Goal: Task Accomplishment & Management: Manage account settings

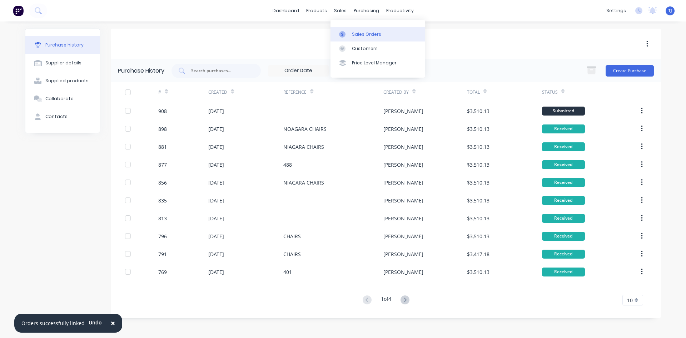
click at [356, 35] on div "Sales Orders" at bounding box center [366, 34] width 29 height 6
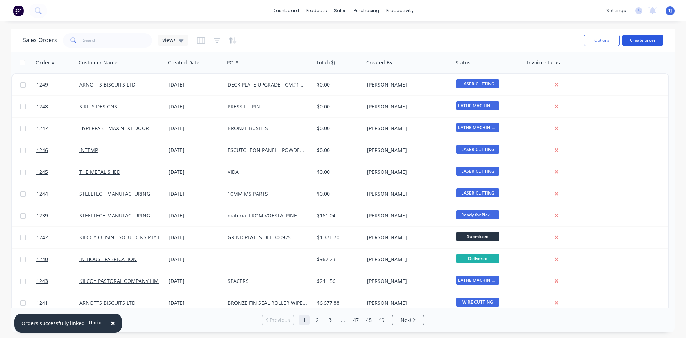
click at [634, 38] on button "Create order" at bounding box center [643, 40] width 41 height 11
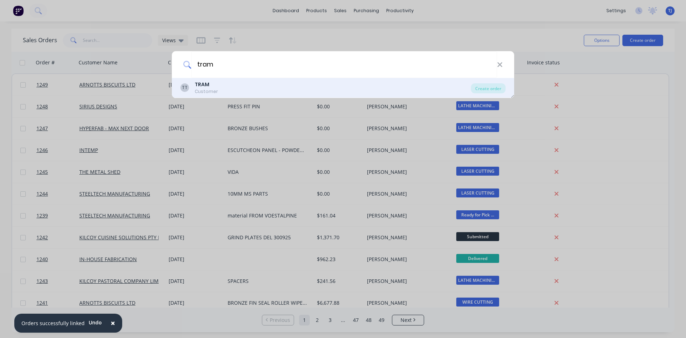
type input "tram"
click at [220, 92] on div "TT TRAM Customer" at bounding box center [326, 88] width 291 height 14
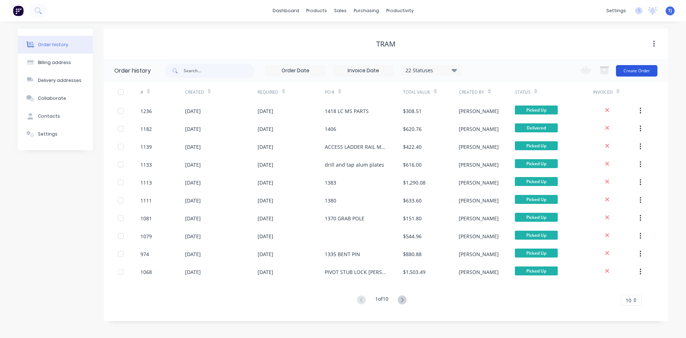
click at [631, 65] on button "Create Order" at bounding box center [636, 70] width 41 height 11
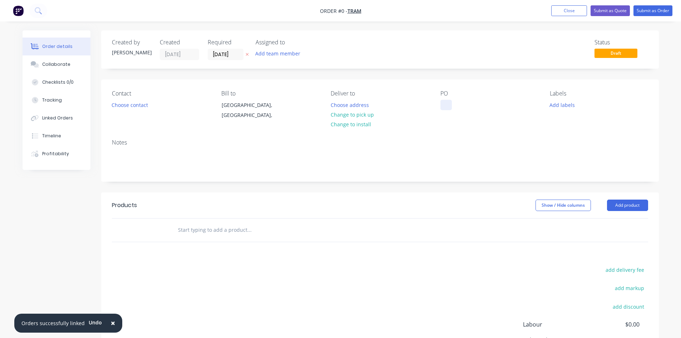
click at [448, 108] on div at bounding box center [445, 105] width 11 height 10
click at [225, 225] on div "Order details Collaborate Checklists 0/0 Tracking Linked Orders Timeline Profit…" at bounding box center [340, 227] width 651 height 394
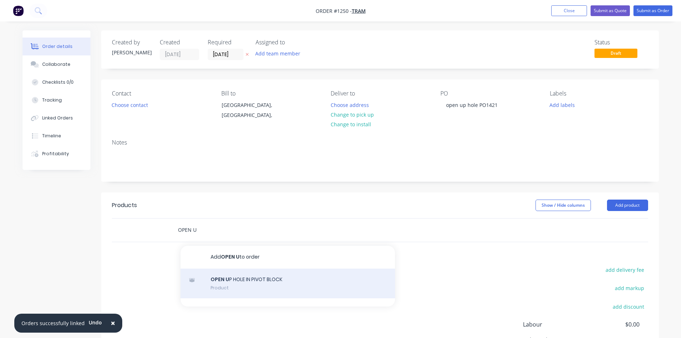
type input "OPEN U"
click at [260, 282] on div "OPEN U P HOLE IN PIVOT BLOCK Product" at bounding box center [288, 284] width 215 height 30
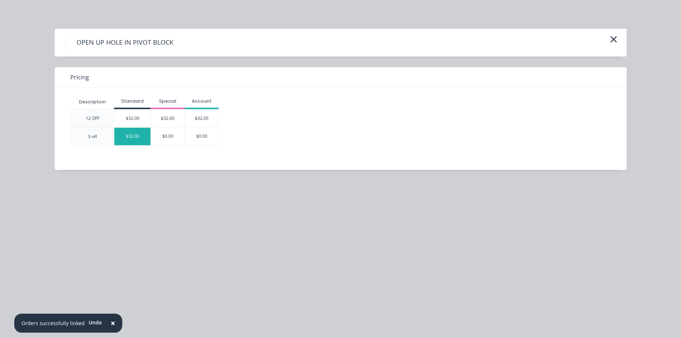
click at [132, 138] on div "$32.00" at bounding box center [132, 137] width 36 height 18
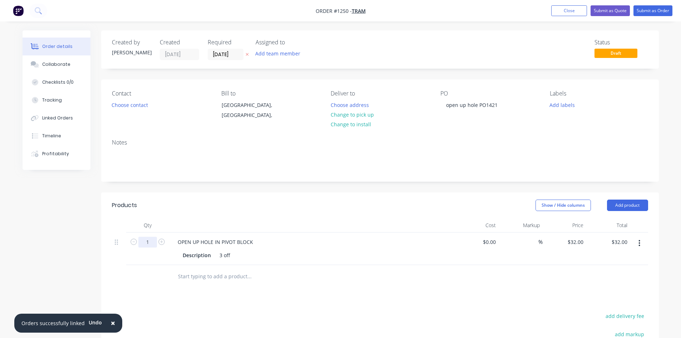
click at [146, 243] on input "1" at bounding box center [147, 242] width 19 height 11
type input "6"
type input "$192.00"
click at [221, 257] on div "3 off" at bounding box center [225, 255] width 16 height 10
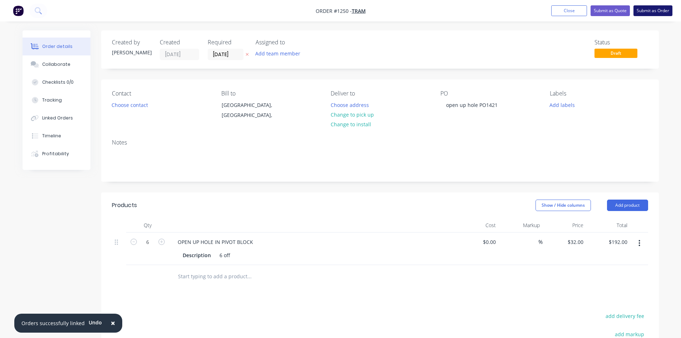
click at [654, 13] on button "Submit as Order" at bounding box center [653, 10] width 39 height 11
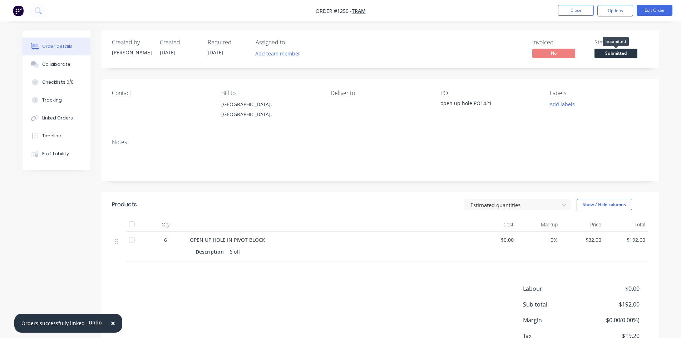
click at [624, 54] on span "Submitted" at bounding box center [616, 53] width 43 height 9
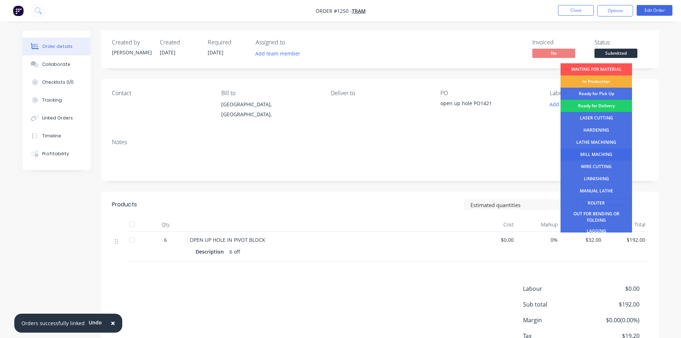
click at [595, 154] on div "MILL MACHING" at bounding box center [597, 154] width 72 height 12
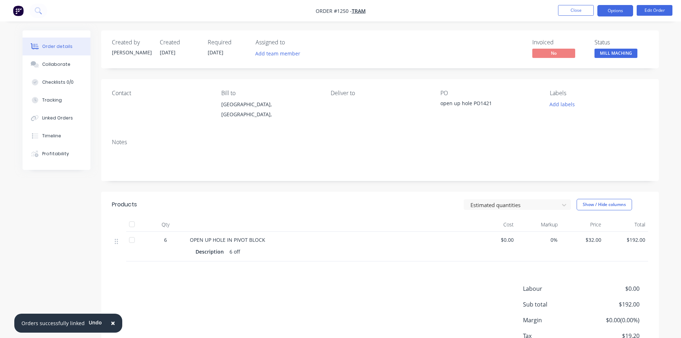
click at [617, 10] on button "Options" at bounding box center [615, 10] width 36 height 11
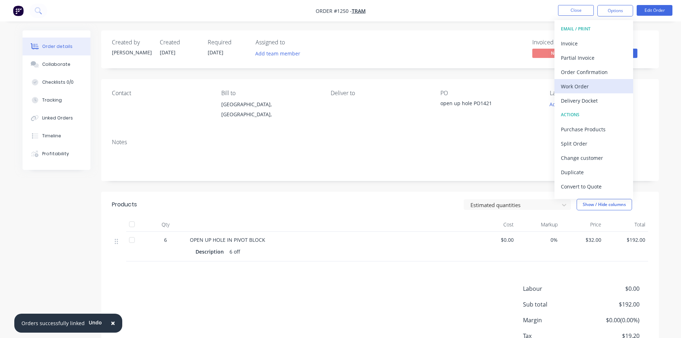
click at [585, 87] on div "Work Order" at bounding box center [594, 86] width 66 height 10
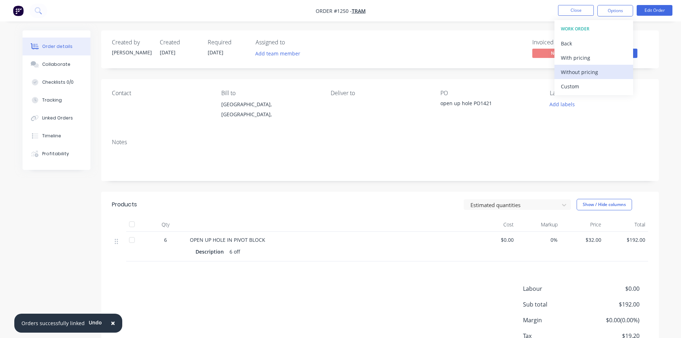
click at [586, 76] on div "Without pricing" at bounding box center [594, 72] width 66 height 10
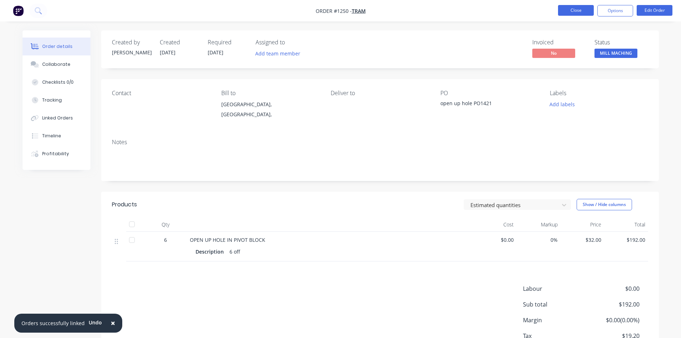
click at [580, 9] on button "Close" at bounding box center [576, 10] width 36 height 11
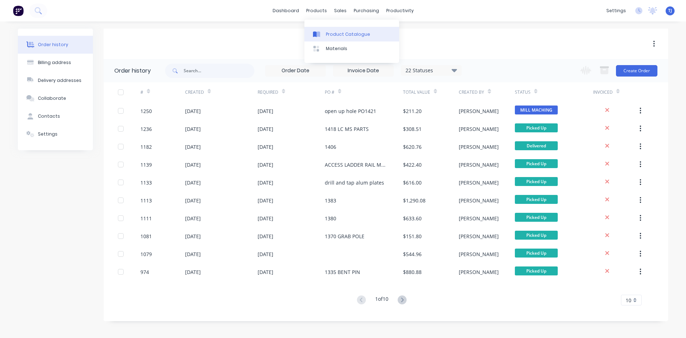
click at [329, 34] on div "Product Catalogue" at bounding box center [348, 34] width 44 height 6
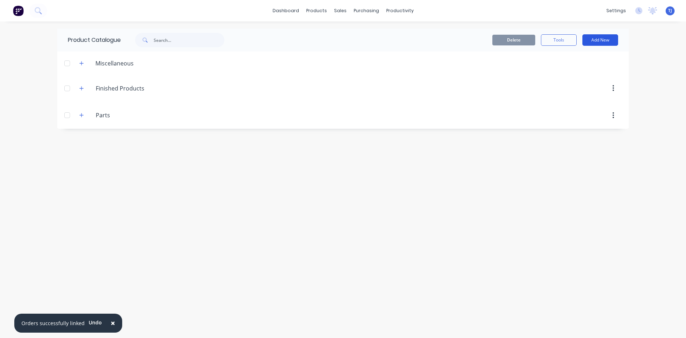
click at [599, 36] on button "Add New" at bounding box center [601, 39] width 36 height 11
click at [573, 72] on div "Product" at bounding box center [584, 73] width 55 height 10
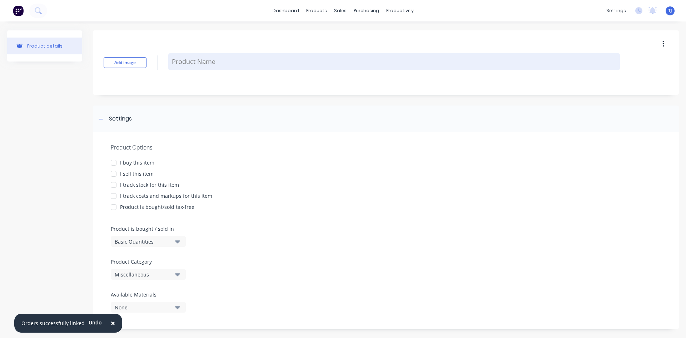
click at [205, 65] on textarea at bounding box center [394, 61] width 452 height 17
type textarea "x"
type textarea "0"
type textarea "x"
type textarea "05"
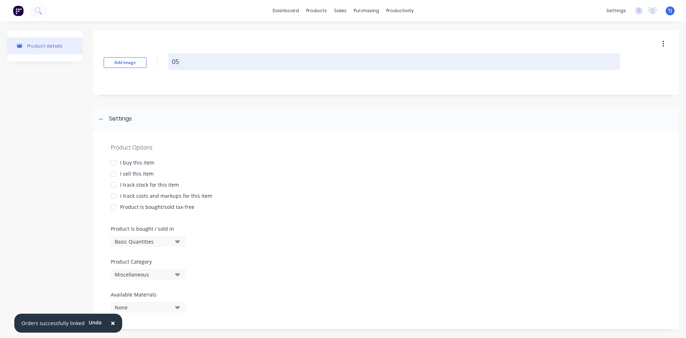
type textarea "x"
type textarea "05-"
type textarea "x"
type textarea "05-9"
type textarea "x"
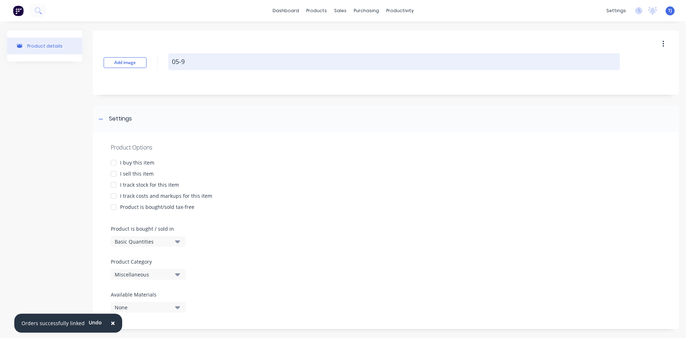
type textarea "05-90"
type textarea "x"
type textarea "05-900"
type textarea "x"
type textarea "05-900-"
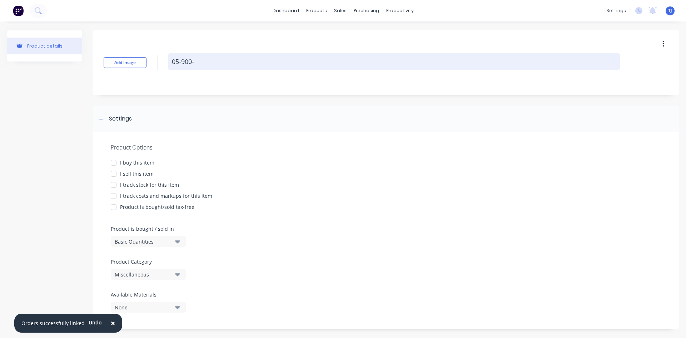
type textarea "x"
type textarea "05-900-0"
type textarea "x"
type textarea "[PHONE_NUMBER]"
type textarea "x"
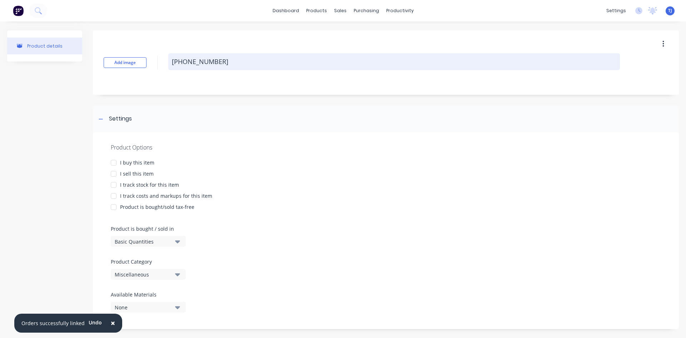
type textarea "[PHONE_NUMBER]"
type textarea "x"
type textarea "[PHONE_NUMBER]"
type textarea "x"
type textarea "[PHONE_NUMBER] m"
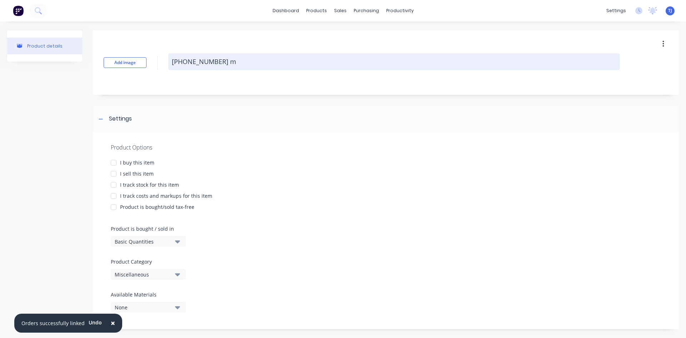
type textarea "x"
type textarea "[PHONE_NUMBER] mo"
type textarea "x"
type textarea "[PHONE_NUMBER] mou"
type textarea "x"
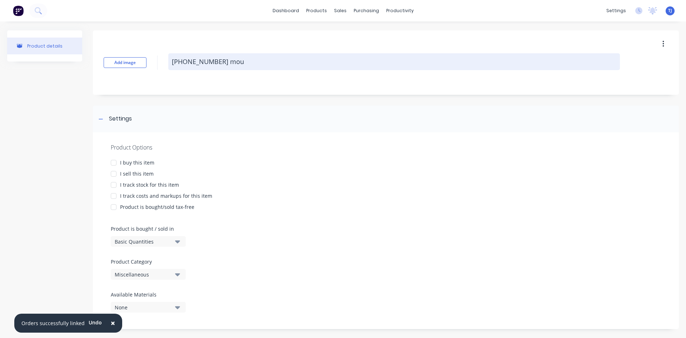
type textarea "[PHONE_NUMBER] moun"
type textarea "x"
type textarea "[PHONE_NUMBER] mount"
type textarea "x"
type textarea "[PHONE_NUMBER] mount"
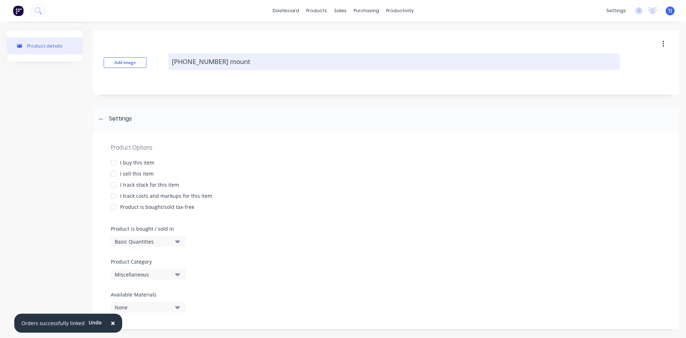
type textarea "x"
type textarea "[PHONE_NUMBER] mount b"
type textarea "x"
type textarea "[PHONE_NUMBER] [GEOGRAPHIC_DATA]"
type textarea "x"
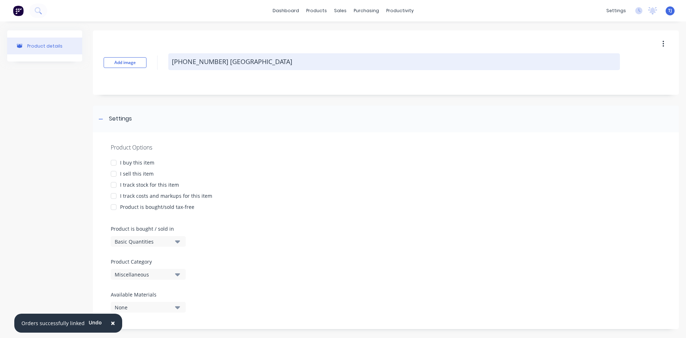
type textarea "[PHONE_NUMBER] mount bra"
type textarea "x"
type textarea "[PHONE_NUMBER] [GEOGRAPHIC_DATA]"
type textarea "x"
type textarea "[PHONE_NUMBER] [GEOGRAPHIC_DATA][PERSON_NAME]"
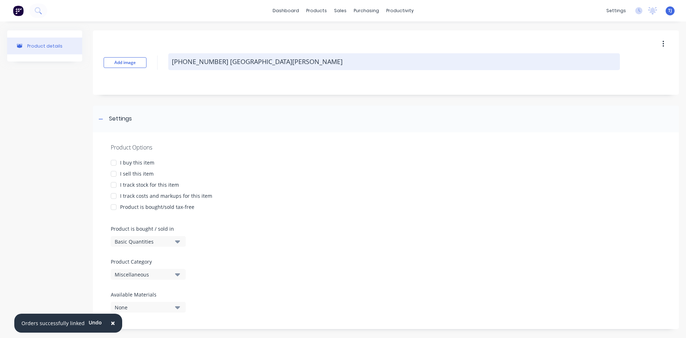
type textarea "x"
type textarea "[PHONE_NUMBER] [GEOGRAPHIC_DATA]"
type textarea "x"
type textarea "[PHONE_NUMBER] mount bracket"
type textarea "x"
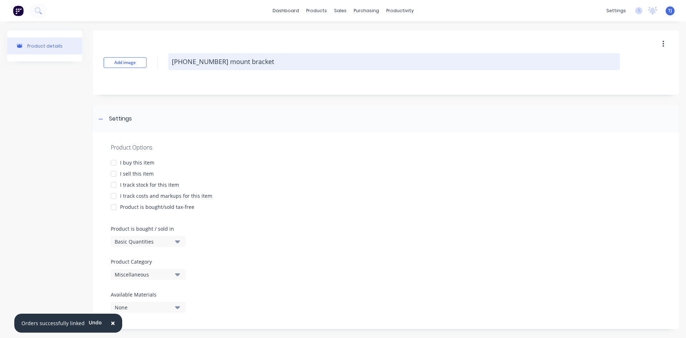
type textarea "[PHONE_NUMBER] [GEOGRAPHIC_DATA]"
type textarea "x"
type textarea "[PHONE_NUMBER] [GEOGRAPHIC_DATA][PERSON_NAME]"
type textarea "x"
type textarea "[PHONE_NUMBER] [GEOGRAPHIC_DATA]"
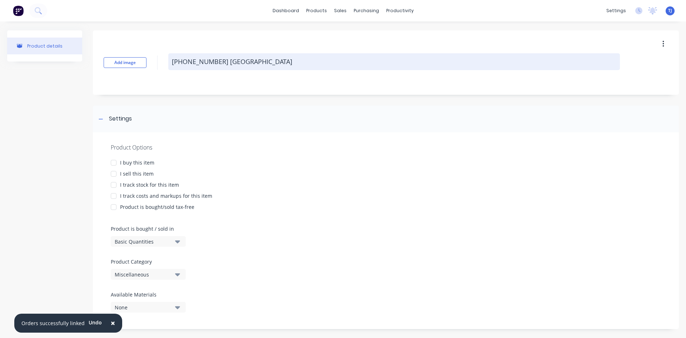
type textarea "x"
type textarea "[PHONE_NUMBER] mount bra"
type textarea "x"
type textarea "[PHONE_NUMBER] [GEOGRAPHIC_DATA]"
type textarea "x"
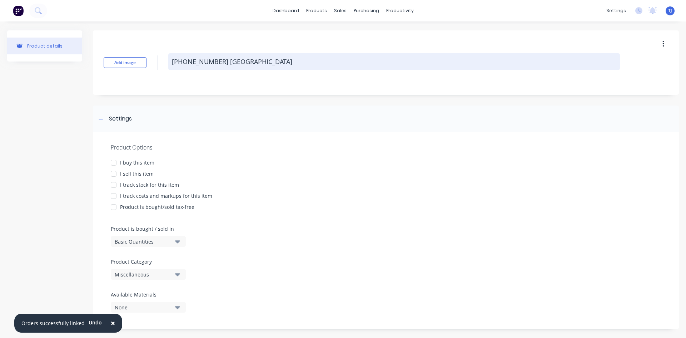
type textarea "[PHONE_NUMBER] mount b"
type textarea "x"
type textarea "[PHONE_NUMBER] mount"
type textarea "x"
type textarea "[PHONE_NUMBER] mount"
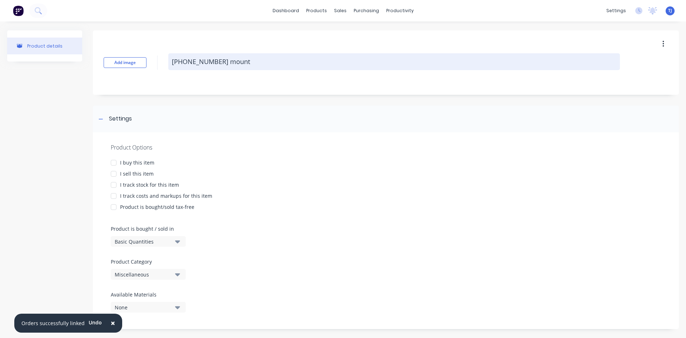
type textarea "x"
type textarea "[PHONE_NUMBER] moun"
type textarea "x"
type textarea "[PHONE_NUMBER] mou"
type textarea "x"
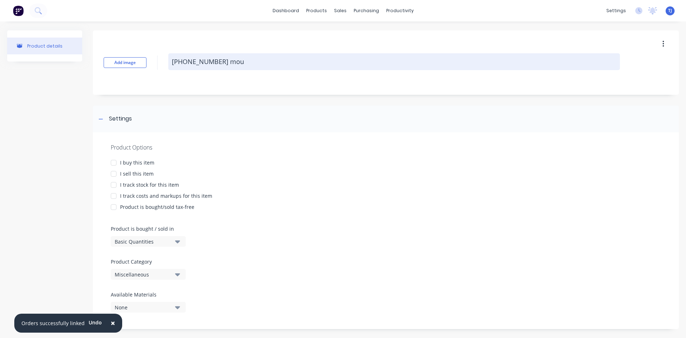
type textarea "[PHONE_NUMBER] mo"
type textarea "x"
type textarea "[PHONE_NUMBER] m"
type textarea "x"
type textarea "[PHONE_NUMBER]"
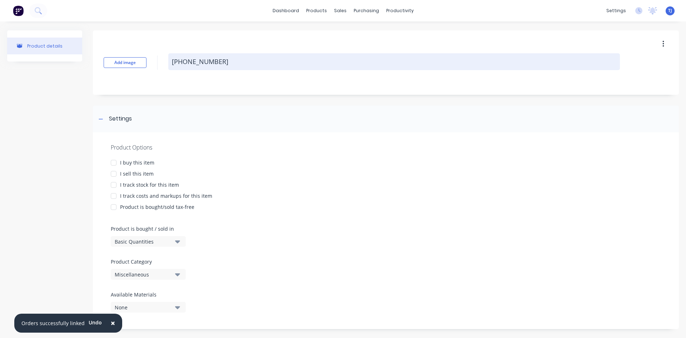
type textarea "x"
type textarea "[PHONE_NUMBER]"
type textarea "x"
type textarea "[PHONE_NUMBER]"
type textarea "x"
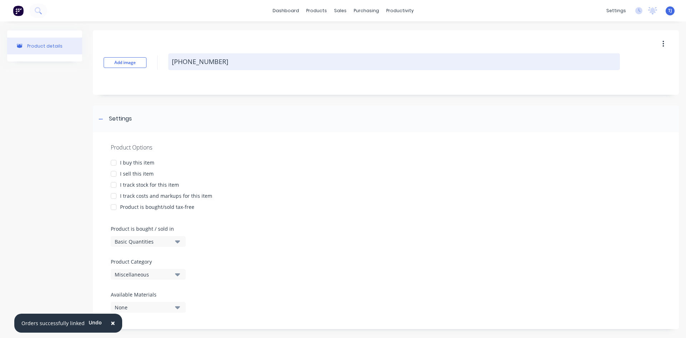
type textarea "[PHONE_NUMBER] M"
type textarea "x"
type textarea "[PHONE_NUMBER] [GEOGRAPHIC_DATA]"
type textarea "x"
type textarea "[PHONE_NUMBER] MOU"
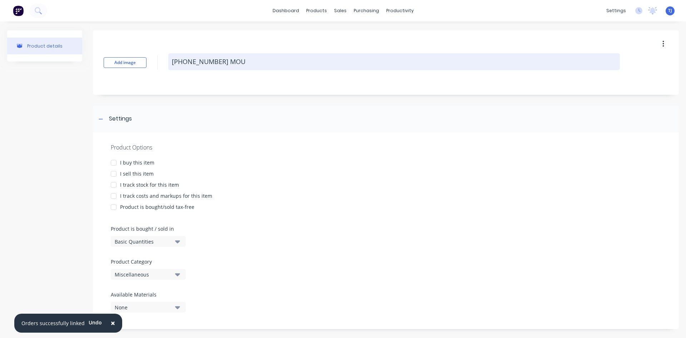
type textarea "x"
type textarea "[PHONE_NUMBER] MOUN"
type textarea "x"
type textarea "[PHONE_NUMBER] MOUNT"
type textarea "x"
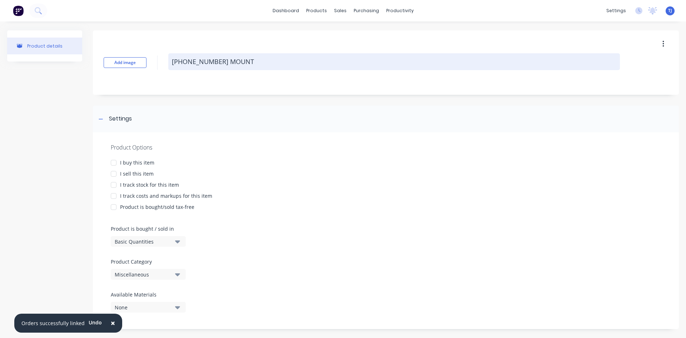
type textarea "[PHONE_NUMBER] MOUNT"
type textarea "x"
type textarea "[PHONE_NUMBER] [GEOGRAPHIC_DATA]"
type textarea "x"
type textarea "[PHONE_NUMBER] [GEOGRAPHIC_DATA]"
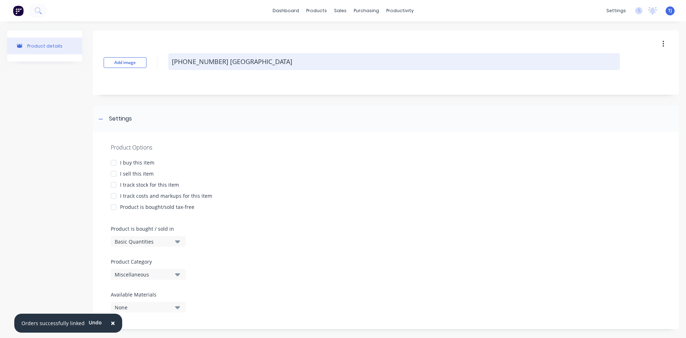
type textarea "x"
type textarea "[PHONE_NUMBER] [GEOGRAPHIC_DATA]"
type textarea "x"
type textarea "[PHONE_NUMBER] [GEOGRAPHIC_DATA]"
type textarea "x"
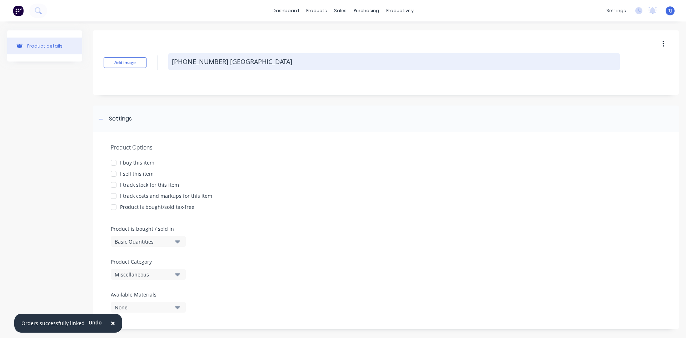
type textarea "[PHONE_NUMBER] [GEOGRAPHIC_DATA][PERSON_NAME]"
type textarea "x"
type textarea "[PHONE_NUMBER] [GEOGRAPHIC_DATA]"
type textarea "x"
type textarea "[PHONE_NUMBER] [GEOGRAPHIC_DATA]"
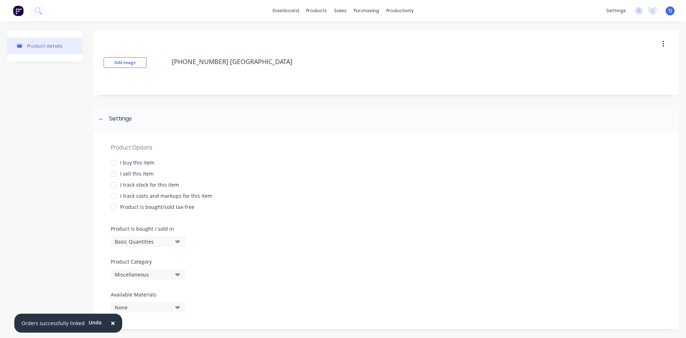
click at [115, 176] on div at bounding box center [114, 174] width 14 height 14
type textarea "x"
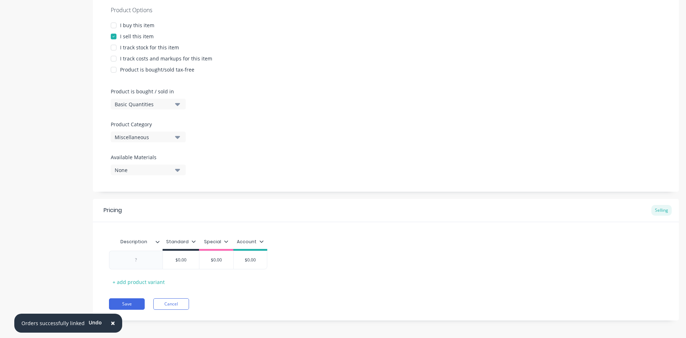
scroll to position [139, 0]
type textarea "[PHONE_NUMBER] [GEOGRAPHIC_DATA]"
type textarea "x"
type textarea "[PHONE_NUMBER] [GEOGRAPHIC_DATA]"
click at [143, 261] on div at bounding box center [136, 257] width 36 height 9
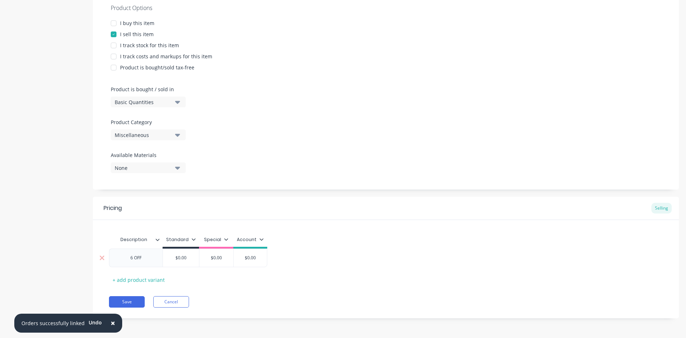
click at [181, 261] on div "$0.00" at bounding box center [181, 258] width 36 height 18
type textarea "x"
type input "$0.00"
type textarea "x"
type input "$0.0"
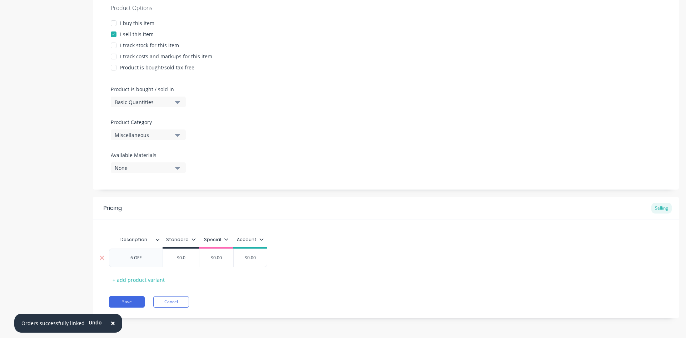
type textarea "x"
type input "$0."
type textarea "x"
type input "$0"
type textarea "x"
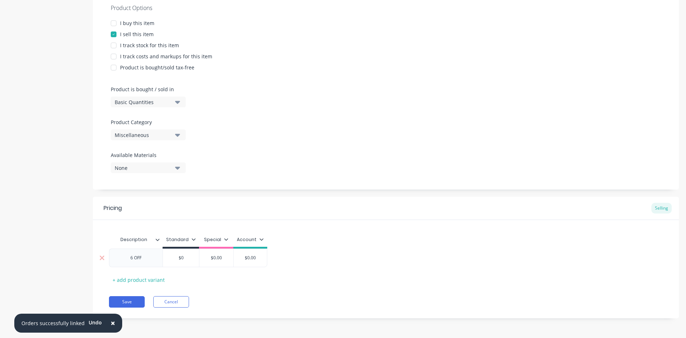
type input "$"
type textarea "x"
type input "$6"
type textarea "x"
type input "$64"
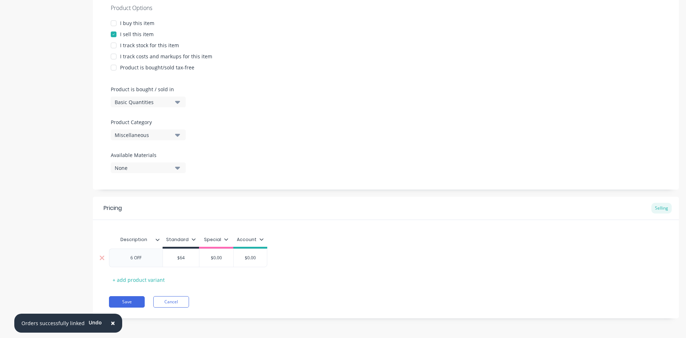
type textarea "x"
type input "$64."
type textarea "x"
type input "$64.9"
type textarea "x"
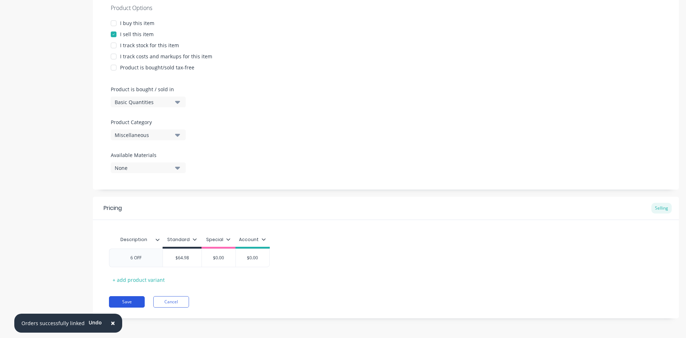
type input "$64.98"
click at [136, 303] on button "Save" at bounding box center [127, 301] width 36 height 11
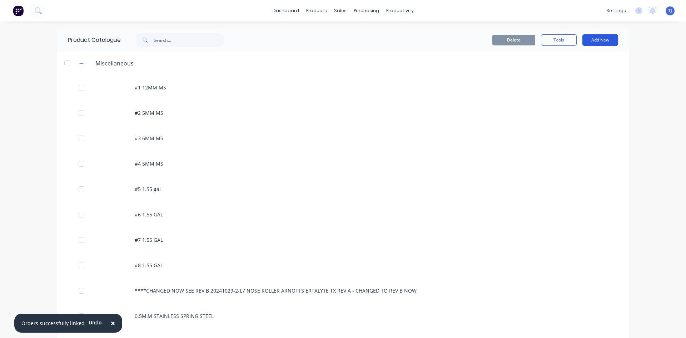
click at [601, 40] on button "Add New" at bounding box center [601, 39] width 36 height 11
click at [583, 73] on div "Product" at bounding box center [584, 73] width 55 height 10
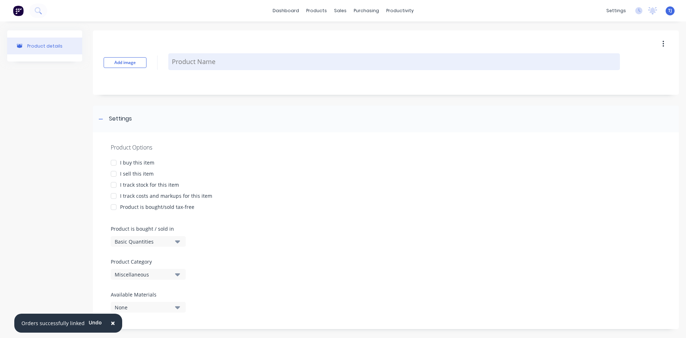
click at [188, 61] on textarea at bounding box center [394, 61] width 452 height 17
type textarea "x"
type textarea "0"
type textarea "x"
type textarea "05"
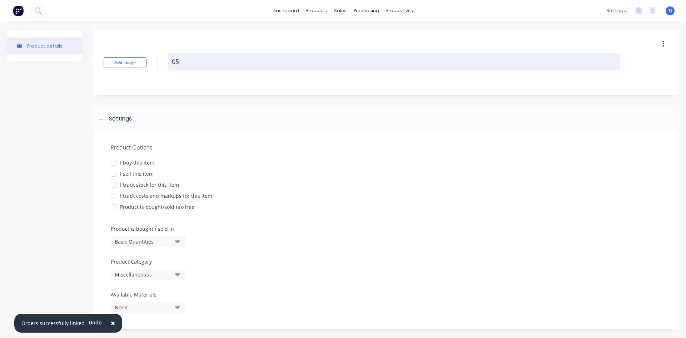
type textarea "x"
type textarea "05-"
type textarea "x"
type textarea "05-9"
type textarea "x"
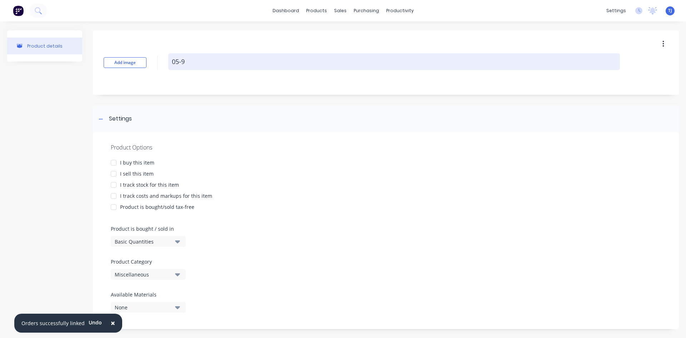
type textarea "05-90"
type textarea "x"
type textarea "05-900"
type textarea "x"
type textarea "05-900-"
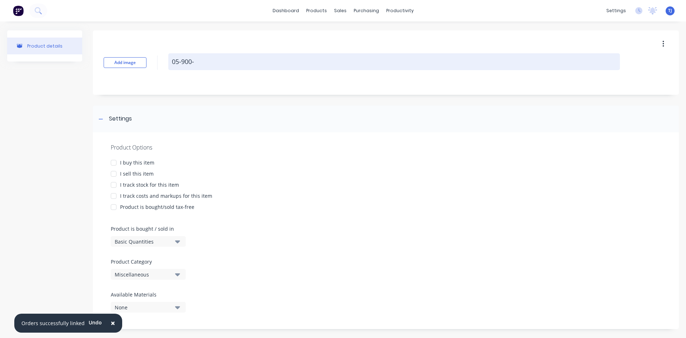
type textarea "x"
type textarea "05-900-0"
type textarea "x"
type textarea "[PHONE_NUMBER]"
type textarea "x"
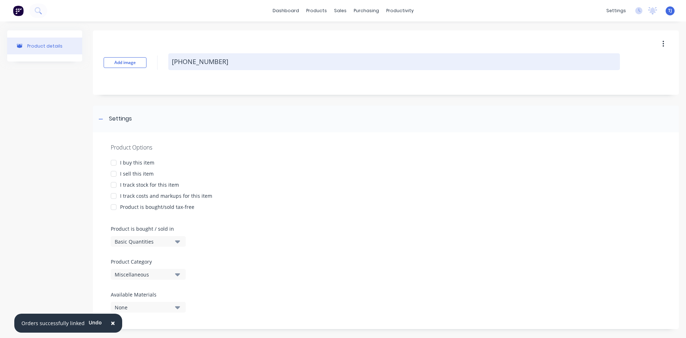
type textarea "[PHONE_NUMBER]"
type textarea "x"
type textarea "[PHONE_NUMBER]"
type textarea "x"
type textarea "[PHONE_NUMBER] M"
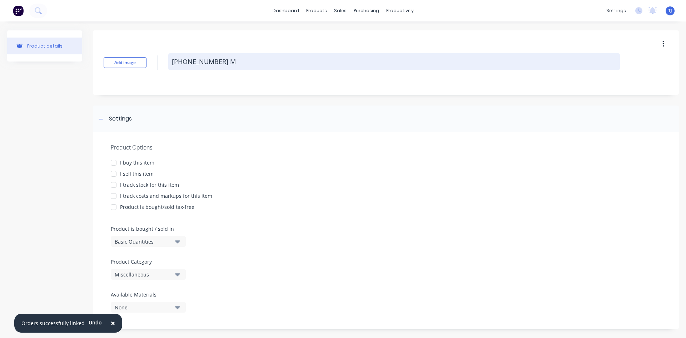
type textarea "x"
type textarea "[PHONE_NUMBER] [GEOGRAPHIC_DATA]"
type textarea "x"
type textarea "[PHONE_NUMBER] MOU"
type textarea "x"
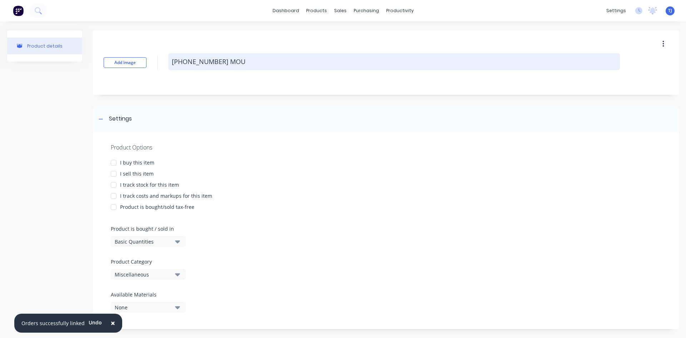
type textarea "[PHONE_NUMBER] MOUN"
type textarea "x"
type textarea "[PHONE_NUMBER] MOUNT"
type textarea "x"
type textarea "[PHONE_NUMBER] MOUNT"
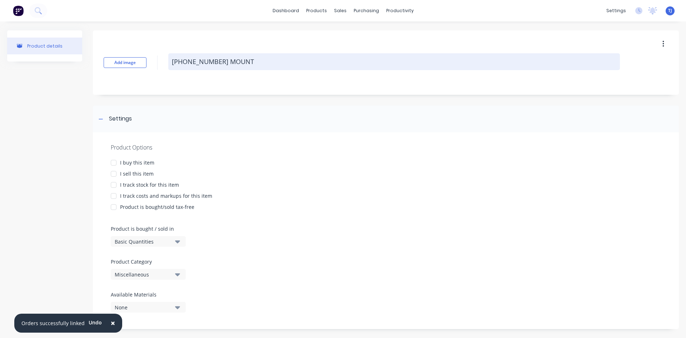
type textarea "x"
type textarea "[PHONE_NUMBER] MOUNT BT"
type textarea "x"
type textarea "[PHONE_NUMBER] MOUNT BTR"
type textarea "x"
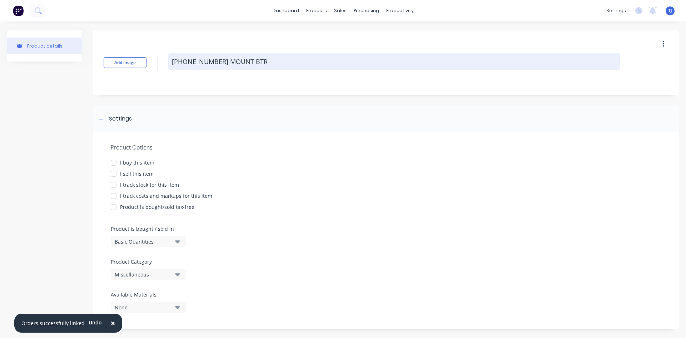
type textarea "[PHONE_NUMBER] MOUNT BTRA"
type textarea "x"
type textarea "[PHONE_NUMBER] MOUNT BTRAC"
type textarea "x"
type textarea "[PHONE_NUMBER] MOUNT BTRACK"
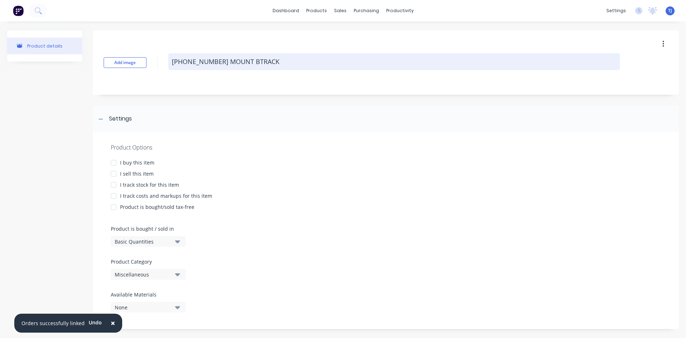
type textarea "x"
type textarea "[PHONE_NUMBER] MOUNT BTRACKE"
type textarea "x"
type textarea "[PHONE_NUMBER] MOUNT BTRACKET"
type textarea "x"
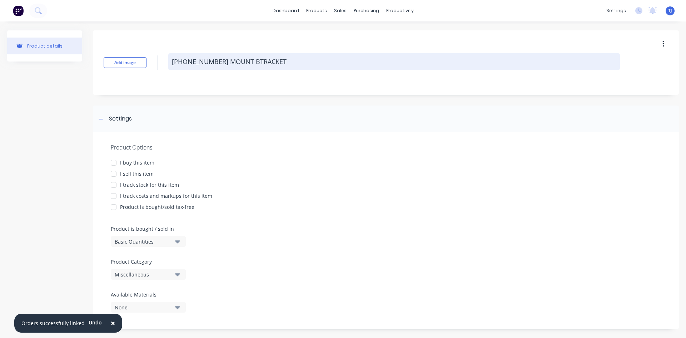
type textarea "[PHONE_NUMBER] MOUNT BTRACKE"
type textarea "x"
type textarea "[PHONE_NUMBER] MOUNT BTRACK"
type textarea "x"
type textarea "[PHONE_NUMBER] MOUNT BTRAC"
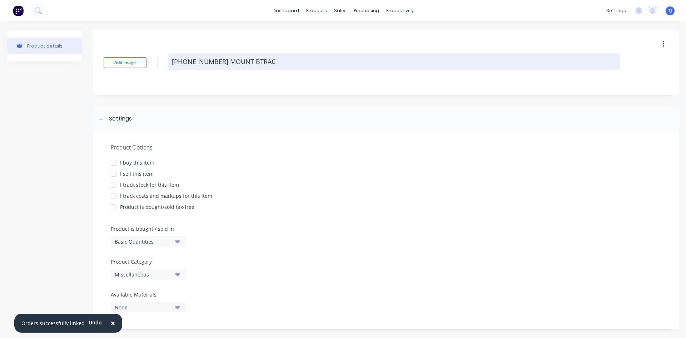
type textarea "x"
type textarea "[PHONE_NUMBER] MOUNT BTRA"
type textarea "x"
type textarea "[PHONE_NUMBER] MOUNT BTR"
type textarea "x"
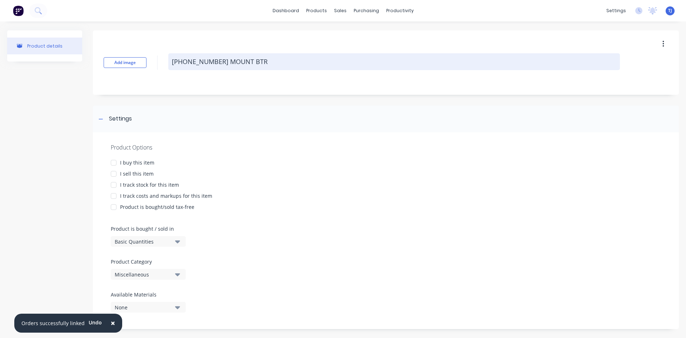
type textarea "[PHONE_NUMBER] MOUNT BT"
type textarea "x"
type textarea "[PHONE_NUMBER] [GEOGRAPHIC_DATA]"
type textarea "x"
type textarea "[PHONE_NUMBER] [GEOGRAPHIC_DATA]"
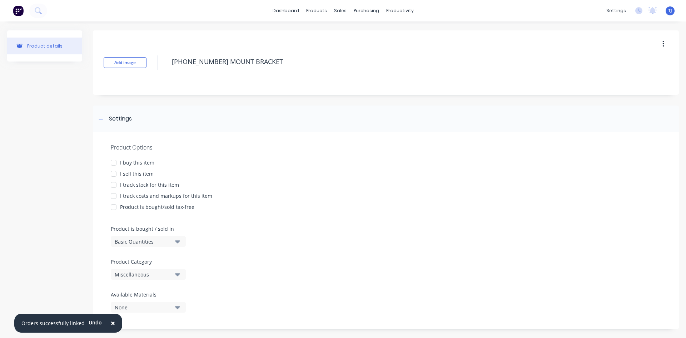
click at [113, 173] on div at bounding box center [114, 174] width 14 height 14
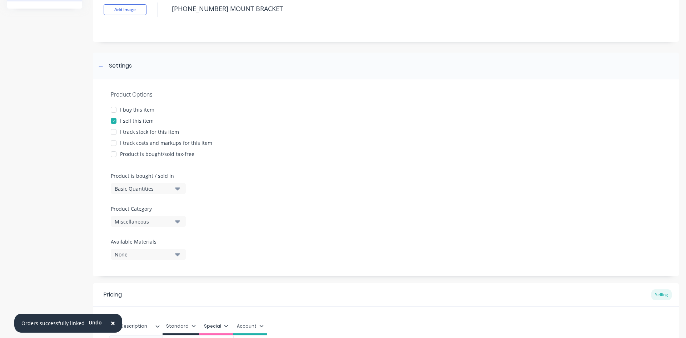
scroll to position [139, 0]
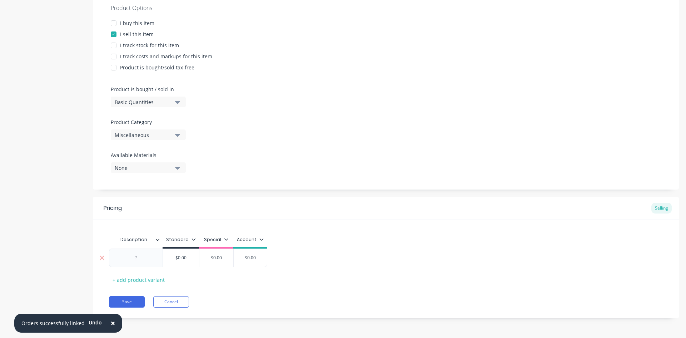
click at [175, 259] on input "$0.00" at bounding box center [181, 258] width 36 height 6
click at [145, 258] on div at bounding box center [136, 257] width 36 height 9
click at [186, 261] on input "$0.00" at bounding box center [181, 258] width 36 height 6
click at [132, 300] on button "Save" at bounding box center [127, 301] width 36 height 11
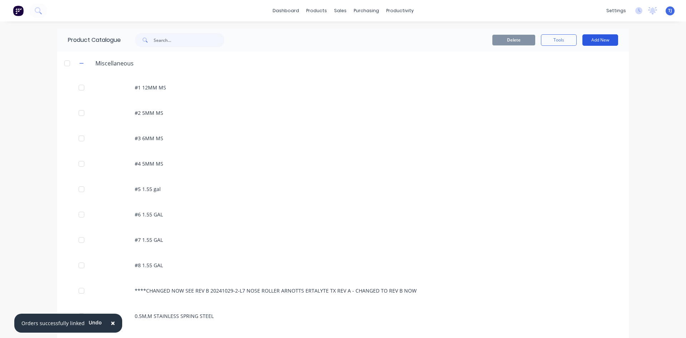
click at [590, 41] on button "Add New" at bounding box center [601, 39] width 36 height 11
click at [581, 74] on div "Product" at bounding box center [584, 73] width 55 height 10
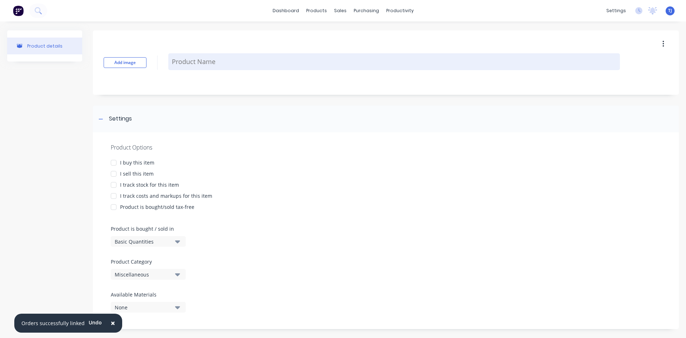
click at [185, 63] on textarea at bounding box center [394, 61] width 452 height 17
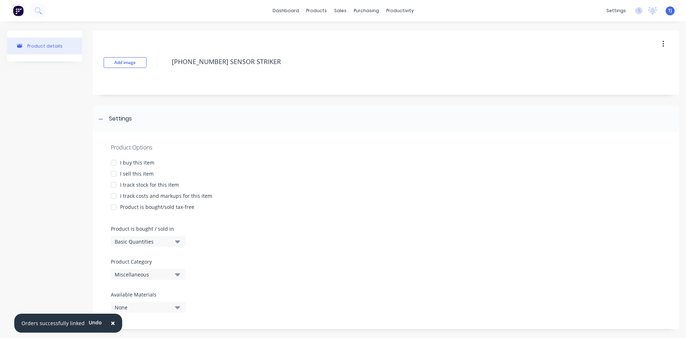
click at [117, 173] on div at bounding box center [114, 174] width 14 height 14
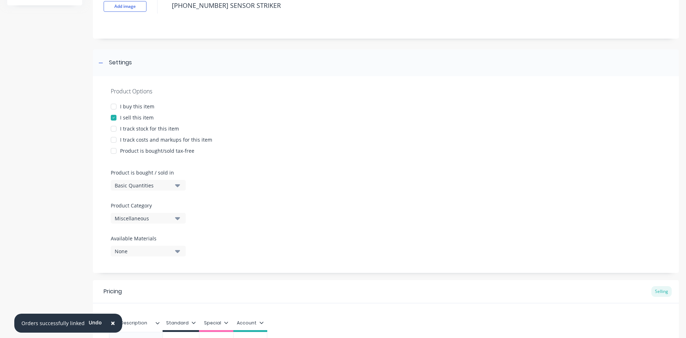
scroll to position [139, 0]
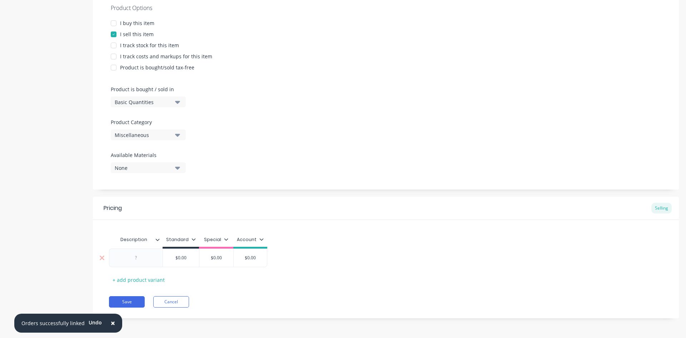
click at [151, 255] on div at bounding box center [136, 257] width 36 height 9
click at [193, 260] on input "$0.00" at bounding box center [181, 258] width 36 height 6
click at [131, 301] on button "Save" at bounding box center [127, 301] width 36 height 11
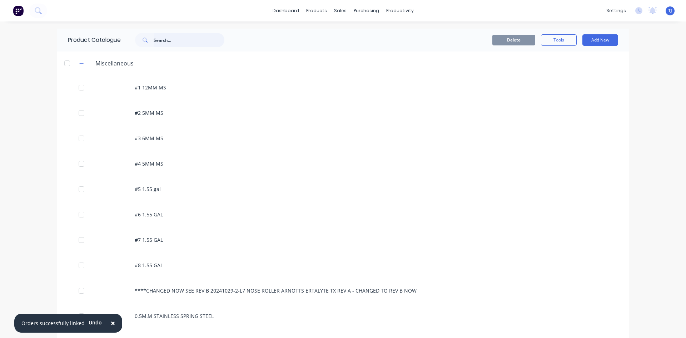
click at [197, 39] on input "text" at bounding box center [189, 40] width 71 height 14
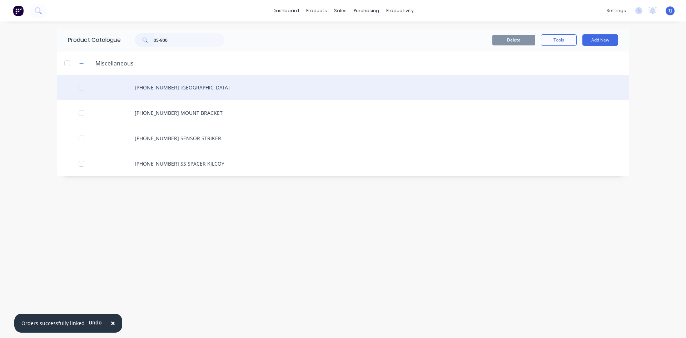
click at [195, 92] on div "[PHONE_NUMBER] [GEOGRAPHIC_DATA]" at bounding box center [343, 87] width 572 height 25
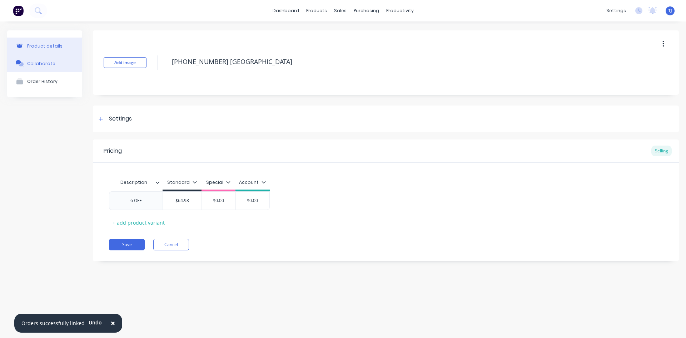
click at [26, 64] on button "Collaborate" at bounding box center [44, 63] width 75 height 18
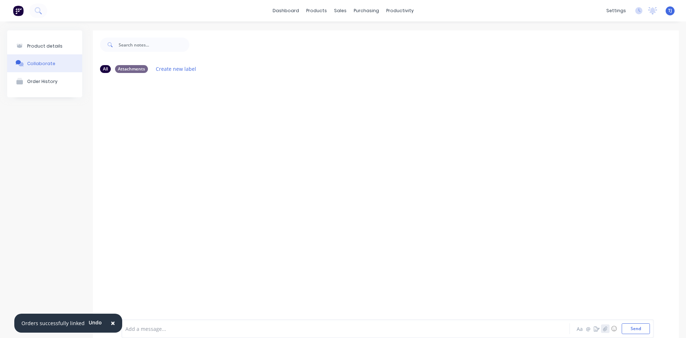
click at [604, 329] on icon "button" at bounding box center [606, 328] width 4 height 5
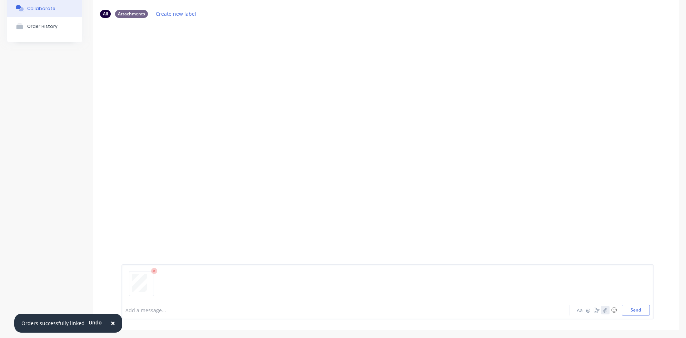
scroll to position [56, 0]
click at [622, 308] on button "Send" at bounding box center [636, 309] width 28 height 11
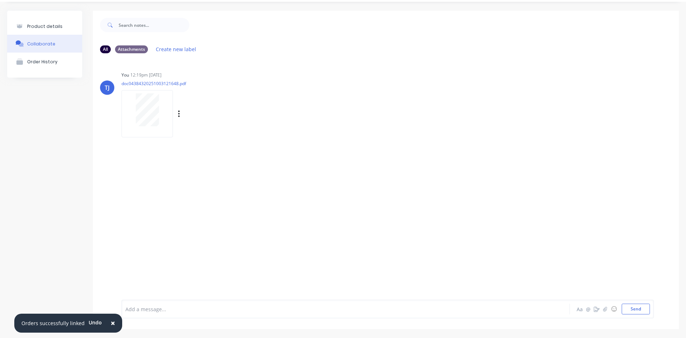
click at [161, 109] on div at bounding box center [147, 109] width 45 height 33
click at [179, 116] on icon "button" at bounding box center [178, 113] width 1 height 6
click at [208, 168] on button "Delete" at bounding box center [226, 166] width 80 height 16
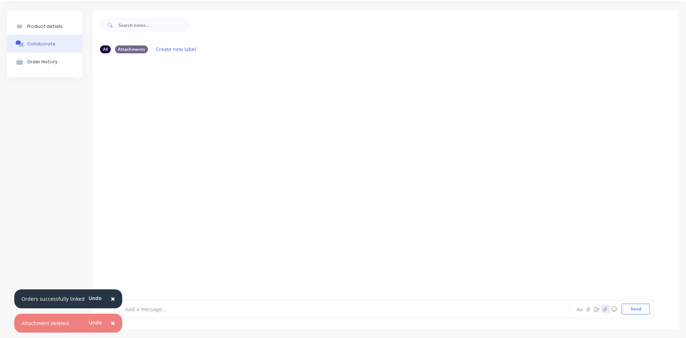
click at [604, 310] on icon "button" at bounding box center [606, 308] width 4 height 5
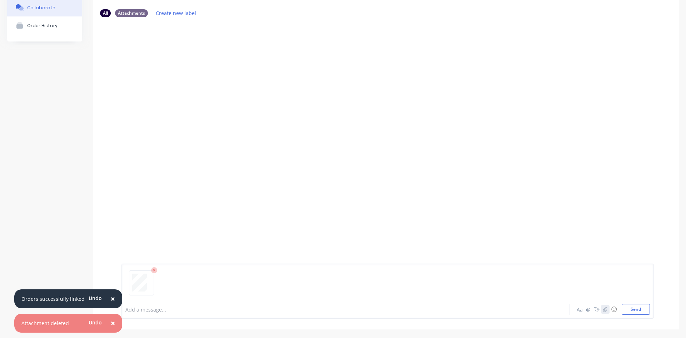
scroll to position [56, 0]
click at [639, 310] on button "Send" at bounding box center [636, 309] width 28 height 11
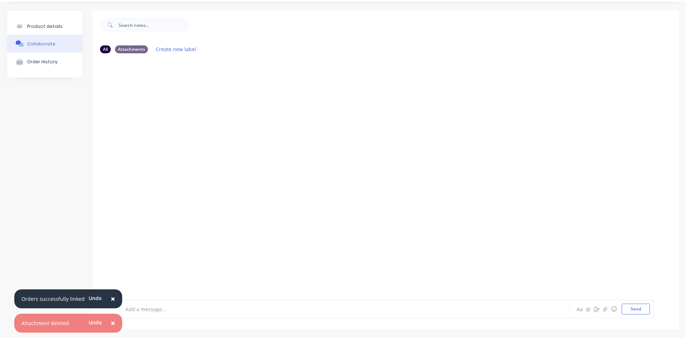
scroll to position [20, 0]
click at [178, 114] on icon "button" at bounding box center [178, 113] width 1 height 6
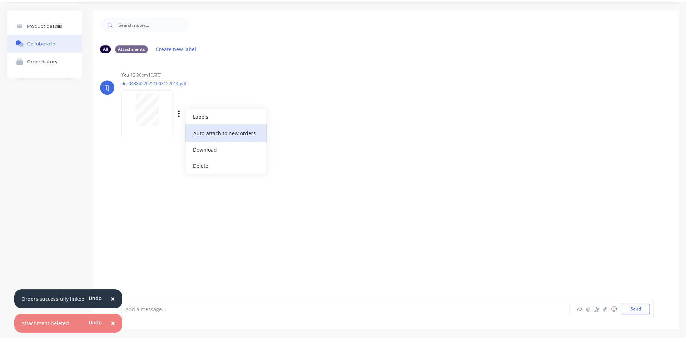
click at [219, 133] on button "Auto-attach to new orders" at bounding box center [226, 133] width 80 height 17
click at [295, 129] on label at bounding box center [295, 129] width 0 height 0
click at [284, 132] on input "checkbox" at bounding box center [281, 132] width 6 height 7
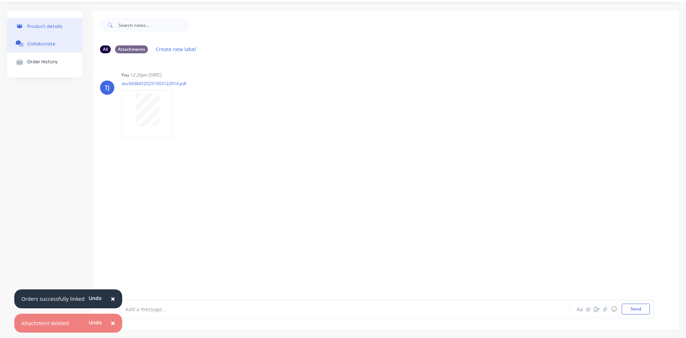
click at [54, 27] on div "Product details" at bounding box center [44, 26] width 35 height 5
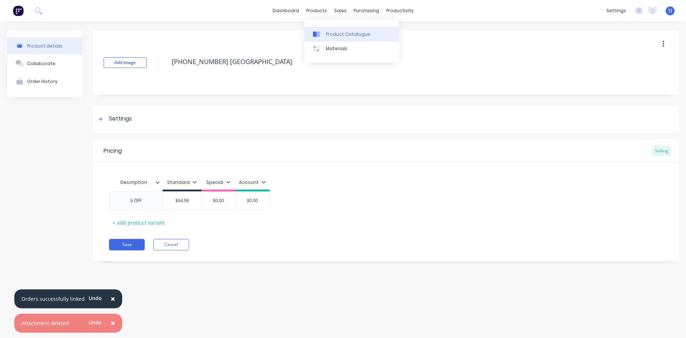
click at [336, 34] on div "Product Catalogue" at bounding box center [348, 34] width 44 height 6
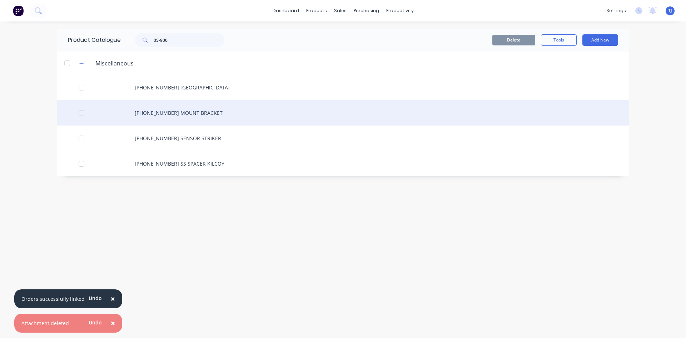
click at [186, 111] on div "[PHONE_NUMBER] MOUNT BRACKET" at bounding box center [343, 112] width 572 height 25
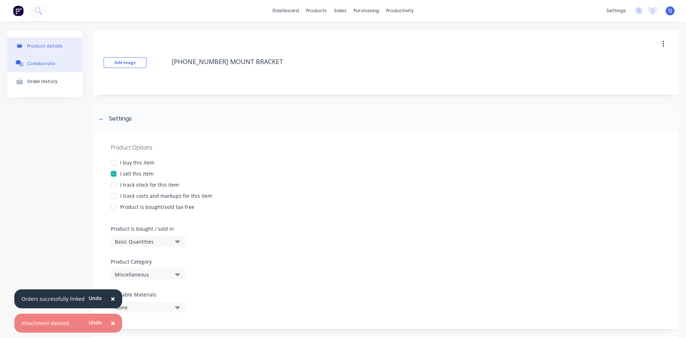
click at [47, 64] on div "Collaborate" at bounding box center [41, 63] width 28 height 5
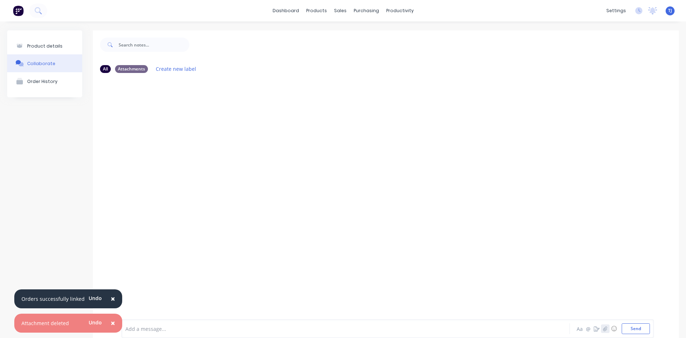
click at [601, 324] on button "button" at bounding box center [605, 328] width 9 height 9
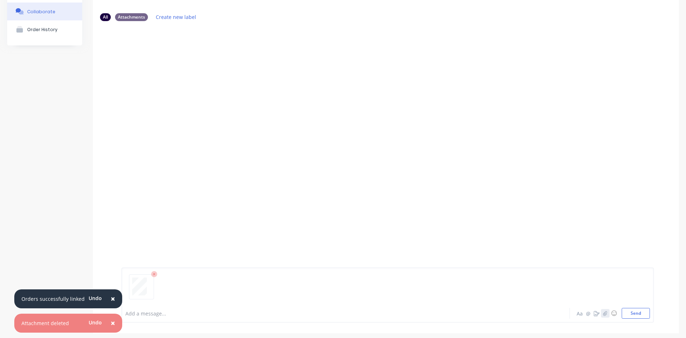
scroll to position [56, 0]
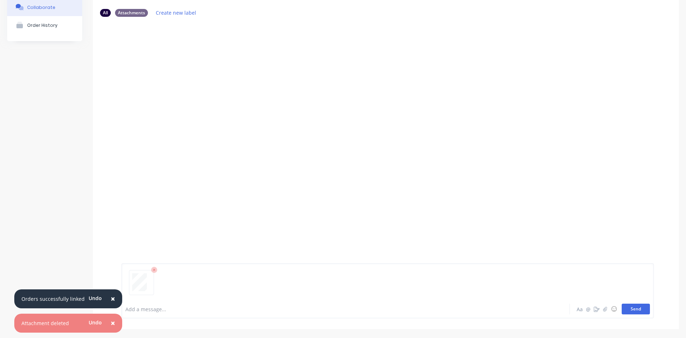
click at [626, 309] on button "Send" at bounding box center [636, 309] width 28 height 11
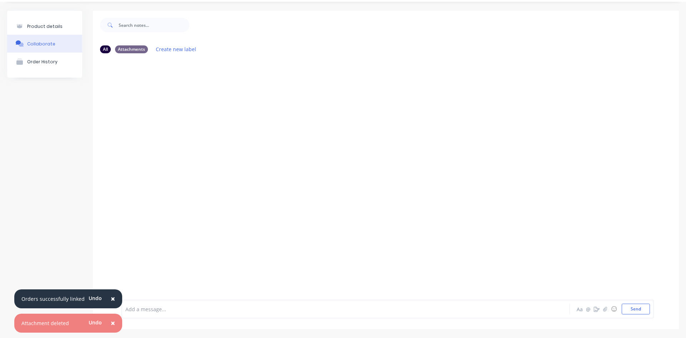
scroll to position [20, 0]
click at [177, 114] on div "Labels Auto-attach to new orders Sales Orders Purchase Orders Download Delete" at bounding box center [216, 114] width 80 height 10
click at [178, 114] on button "button" at bounding box center [179, 114] width 3 height 10
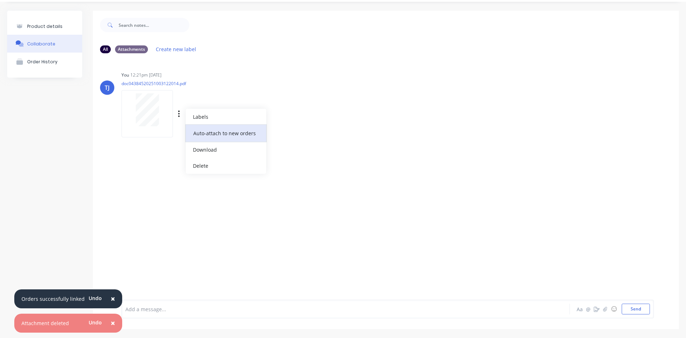
click at [216, 133] on button "Auto-attach to new orders" at bounding box center [226, 133] width 80 height 17
click at [295, 129] on label at bounding box center [295, 129] width 0 height 0
click at [284, 134] on input "checkbox" at bounding box center [281, 132] width 6 height 7
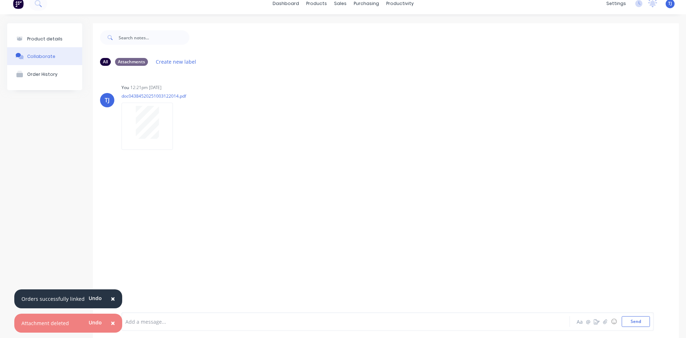
scroll to position [0, 0]
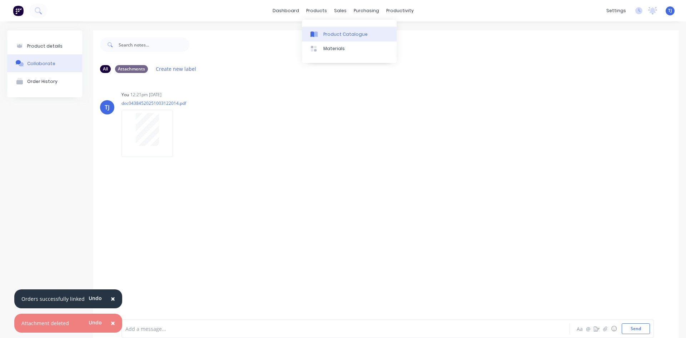
click at [335, 38] on link "Product Catalogue" at bounding box center [349, 34] width 95 height 14
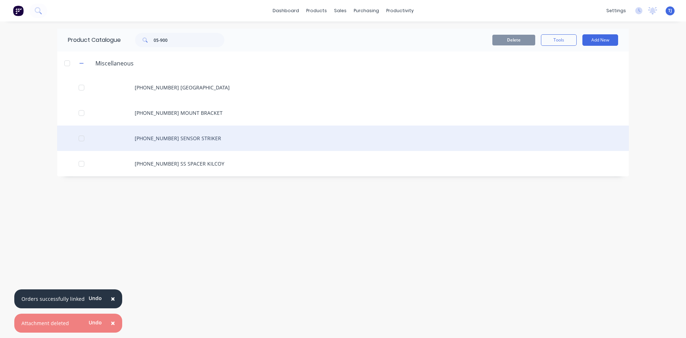
click at [197, 137] on div "[PHONE_NUMBER] SENSOR STRIKER" at bounding box center [343, 137] width 572 height 25
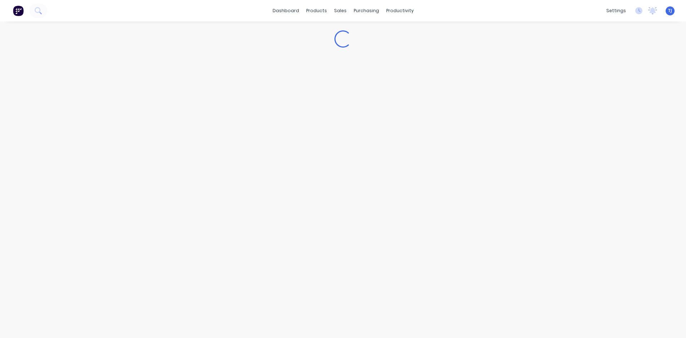
click at [197, 137] on div "Loading..." at bounding box center [343, 172] width 686 height 302
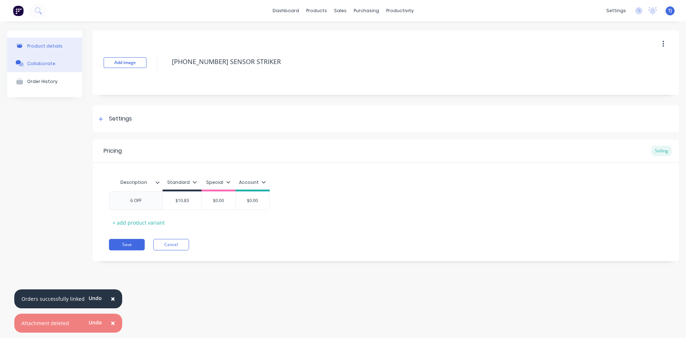
click at [35, 64] on div "Collaborate" at bounding box center [41, 63] width 28 height 5
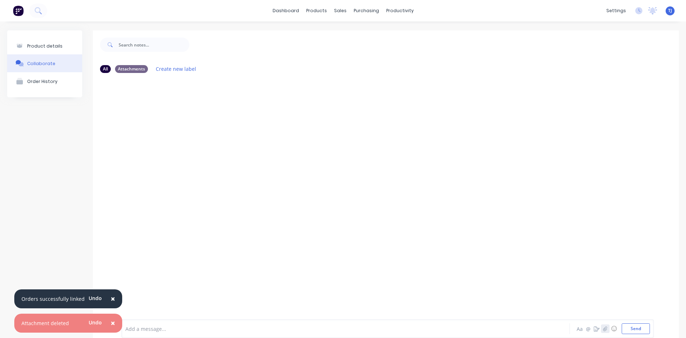
click at [604, 328] on icon "button" at bounding box center [606, 328] width 4 height 5
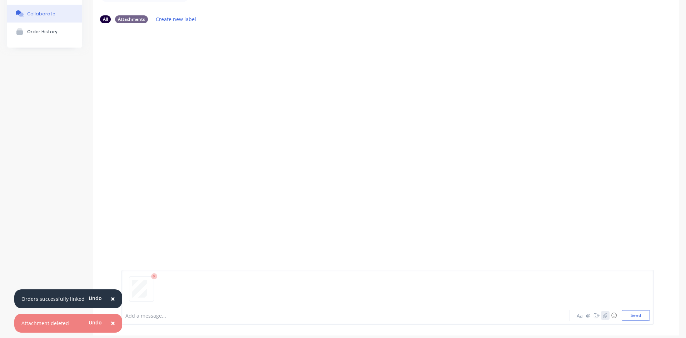
scroll to position [56, 0]
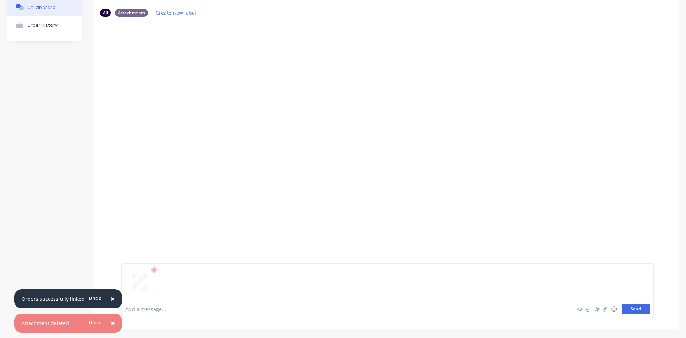
click at [631, 309] on button "Send" at bounding box center [636, 309] width 28 height 11
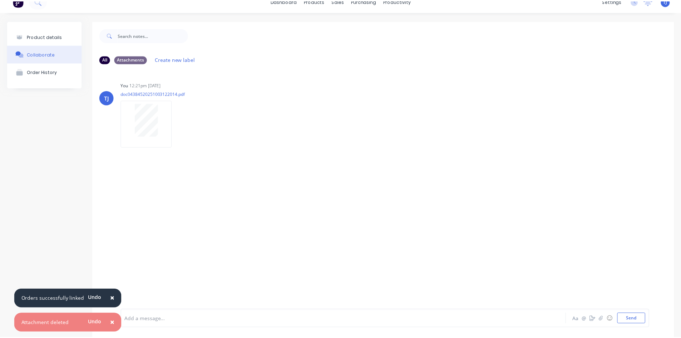
scroll to position [0, 0]
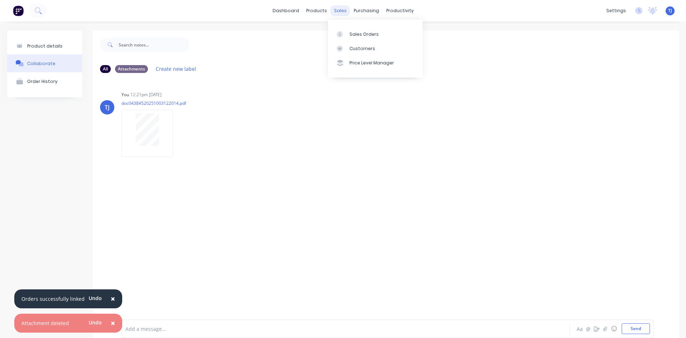
click at [337, 12] on div "sales" at bounding box center [341, 10] width 20 height 11
click at [351, 35] on div "Sales Orders" at bounding box center [364, 34] width 29 height 6
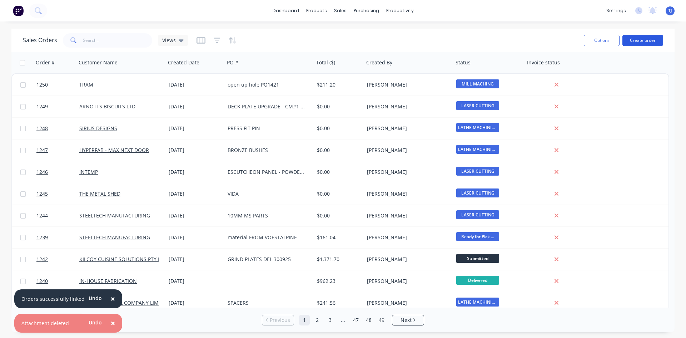
click at [639, 40] on button "Create order" at bounding box center [643, 40] width 41 height 11
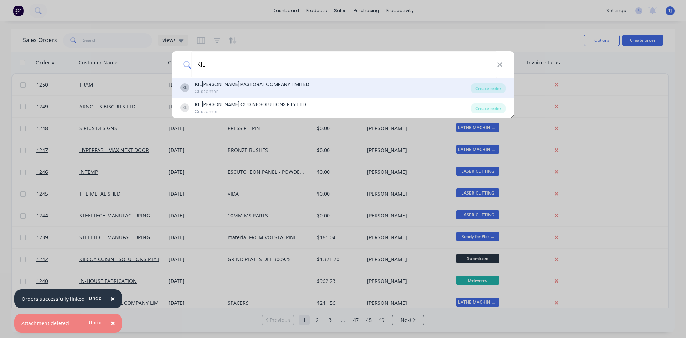
click at [300, 85] on div "KL [PERSON_NAME] PASTORAL COMPANY LIMITED Customer" at bounding box center [326, 88] width 291 height 14
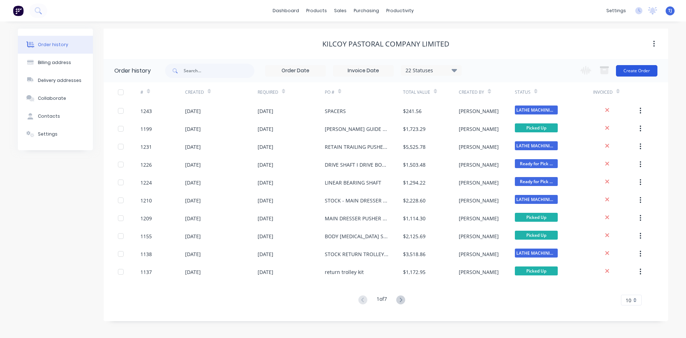
click at [646, 68] on button "Create Order" at bounding box center [636, 70] width 41 height 11
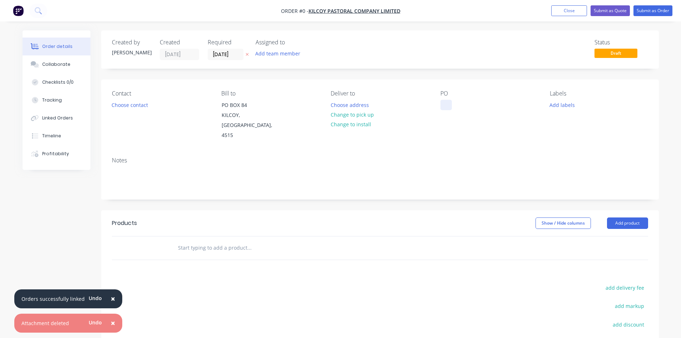
click at [444, 105] on div at bounding box center [445, 105] width 11 height 10
click at [445, 103] on div "081693" at bounding box center [454, 105] width 29 height 10
click at [238, 235] on div "Order details Collaborate Checklists 0/0 Tracking Linked Orders Timeline Profit…" at bounding box center [340, 236] width 651 height 412
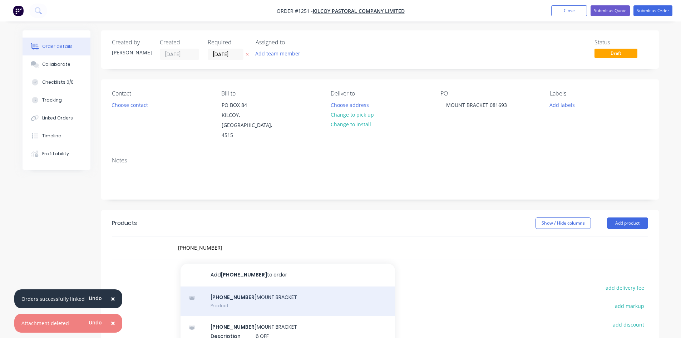
click at [218, 294] on div "[PHONE_NUMBER] MOUNT BRACKET Product" at bounding box center [288, 301] width 215 height 30
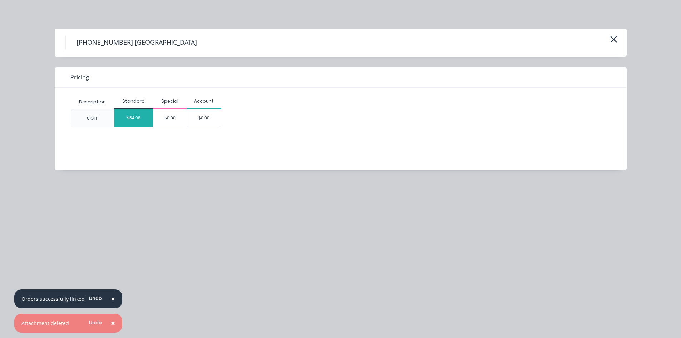
click at [140, 122] on div "$64.98" at bounding box center [133, 118] width 39 height 18
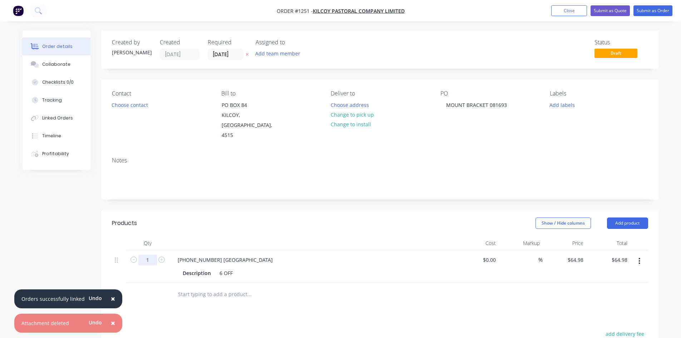
click at [147, 255] on input "1" at bounding box center [147, 260] width 19 height 11
click at [223, 287] on input "text" at bounding box center [249, 294] width 143 height 14
click at [180, 287] on input "[PHONE_NUMBER]" at bounding box center [249, 294] width 143 height 14
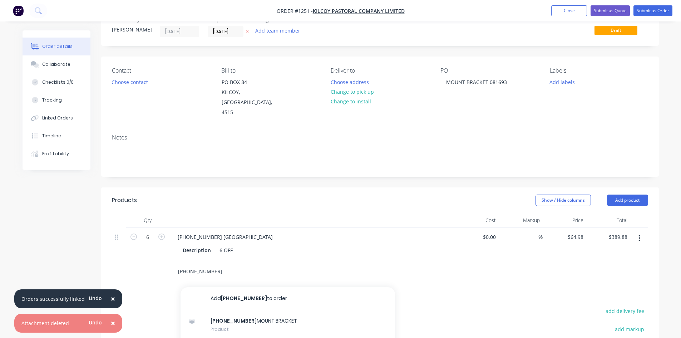
scroll to position [36, 0]
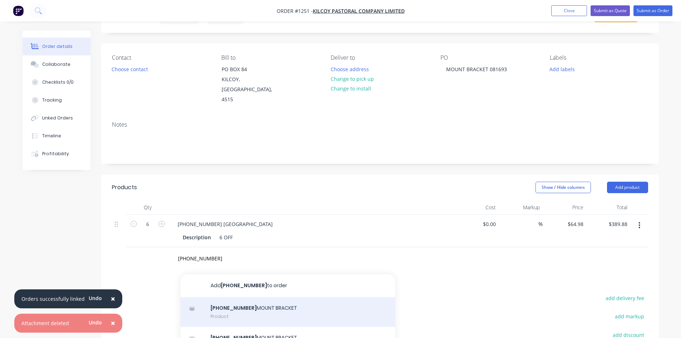
click at [240, 306] on div "[PHONE_NUMBER] MOUNT BRACKET Product" at bounding box center [288, 312] width 215 height 30
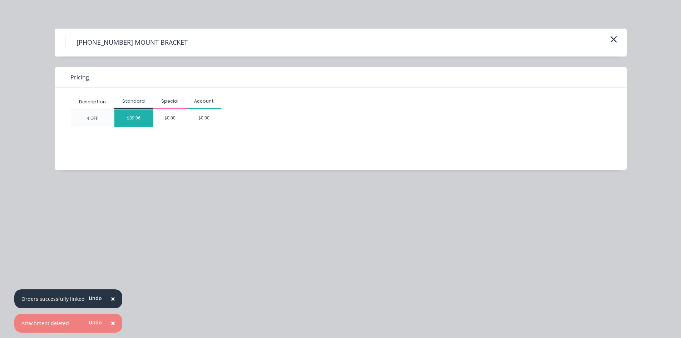
click at [129, 120] on div "$39.96" at bounding box center [133, 118] width 39 height 18
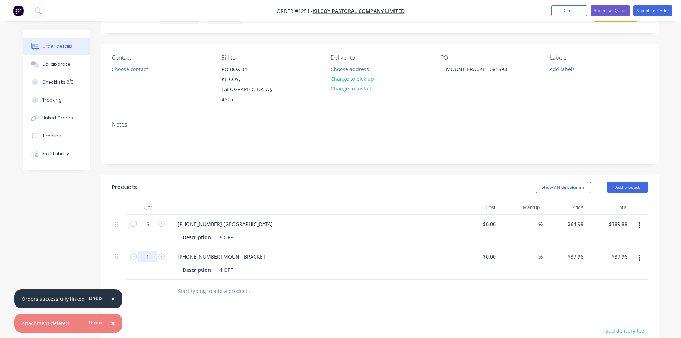
click at [145, 251] on input "1" at bounding box center [147, 256] width 19 height 11
click at [231, 284] on input "text" at bounding box center [249, 291] width 143 height 14
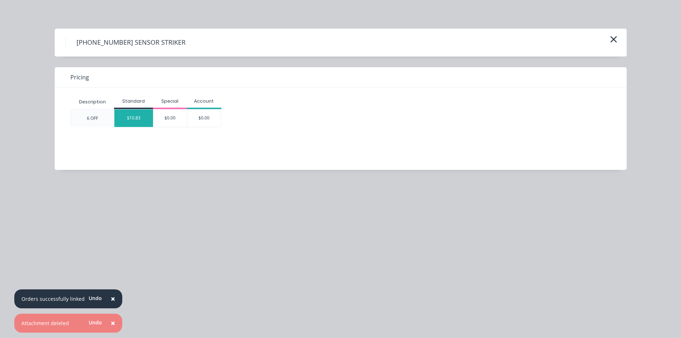
click at [127, 119] on div "$10.83" at bounding box center [133, 118] width 39 height 18
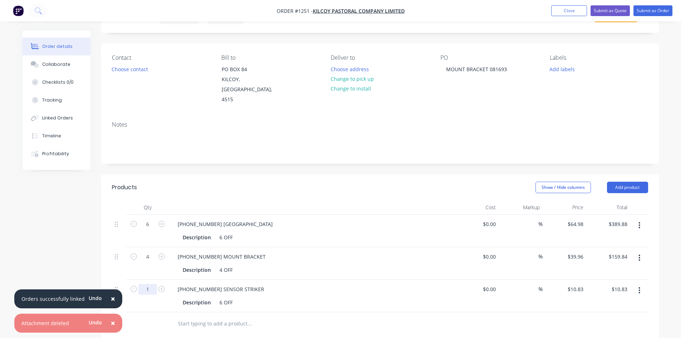
click at [156, 284] on input "1" at bounding box center [147, 289] width 19 height 11
click at [663, 12] on button "Submit as Order" at bounding box center [653, 10] width 39 height 11
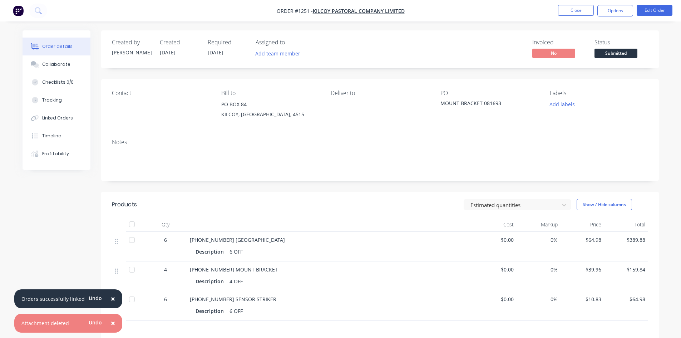
click at [628, 53] on span "Submitted" at bounding box center [616, 53] width 43 height 9
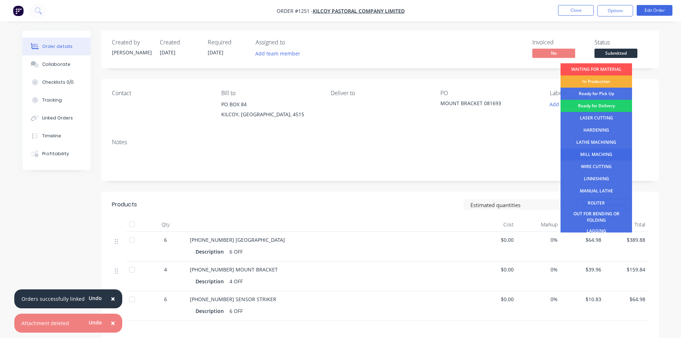
click at [604, 154] on div "MILL MACHING" at bounding box center [597, 154] width 72 height 12
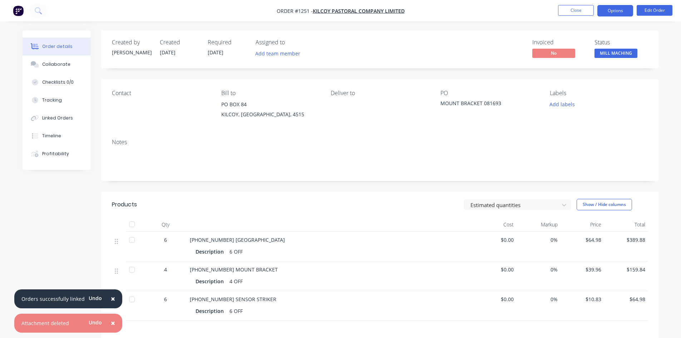
click at [611, 9] on button "Options" at bounding box center [615, 10] width 36 height 11
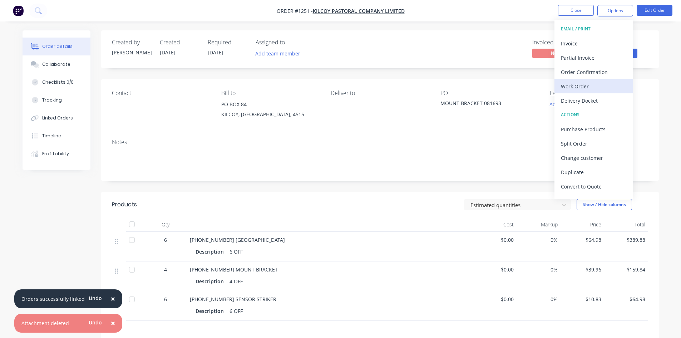
click at [585, 87] on div "Work Order" at bounding box center [594, 86] width 66 height 10
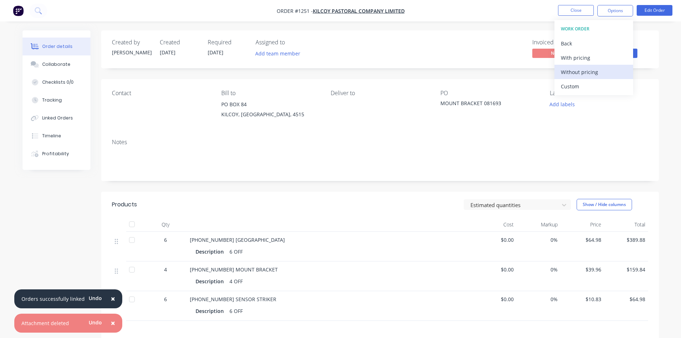
click at [584, 71] on div "Without pricing" at bounding box center [594, 72] width 66 height 10
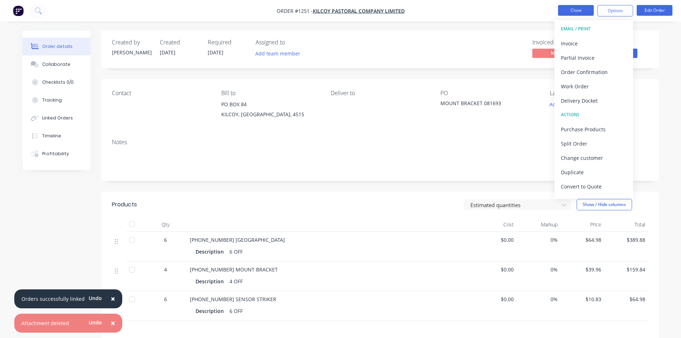
click at [581, 14] on button "Close" at bounding box center [576, 10] width 36 height 11
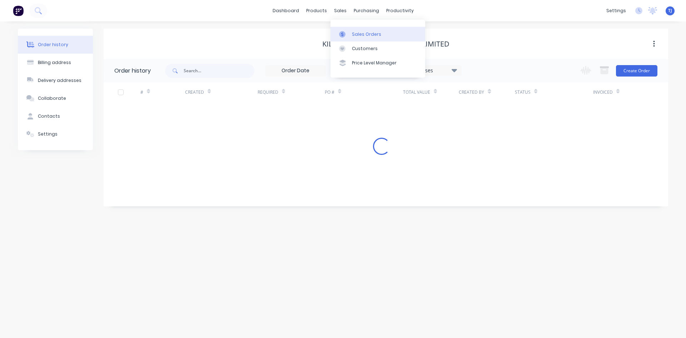
click at [365, 36] on div "Sales Orders" at bounding box center [366, 34] width 29 height 6
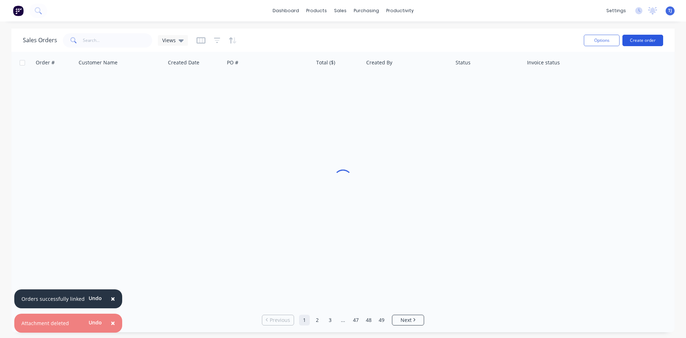
click at [648, 40] on button "Create order" at bounding box center [643, 40] width 41 height 11
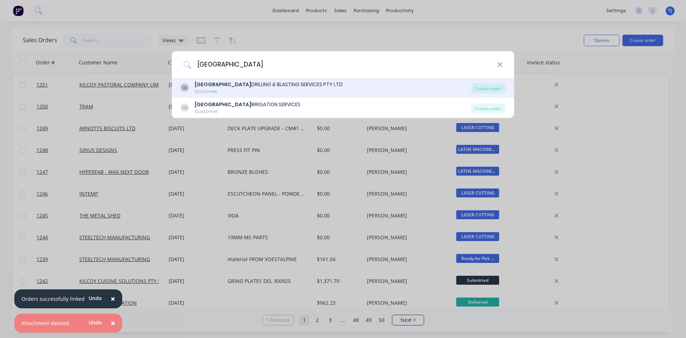
click at [254, 88] on div "QUEENSLAND DRILLING & BLASTING SERVICES PTY LTD" at bounding box center [269, 85] width 148 height 8
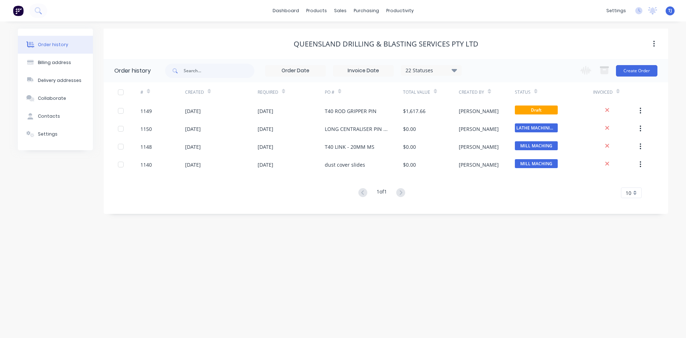
click at [637, 77] on div "Change order status Submitted WAITING FOR MATERIAL In Production Ready for Pick…" at bounding box center [617, 70] width 82 height 23
click at [637, 74] on button "Create Order" at bounding box center [636, 70] width 41 height 11
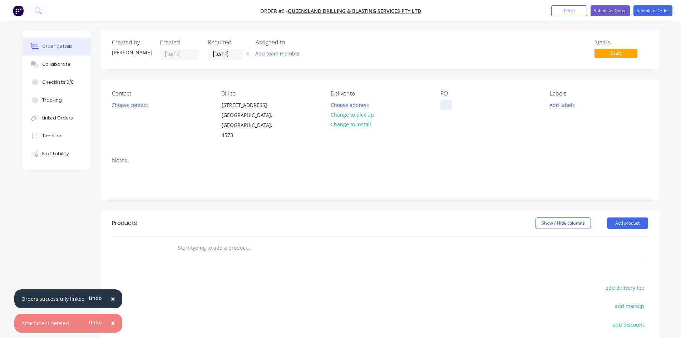
click at [448, 106] on div at bounding box center [445, 105] width 11 height 10
click at [622, 223] on div "Order details Collaborate Checklists 0/0 Tracking Linked Orders Timeline Profit…" at bounding box center [340, 236] width 651 height 412
click at [622, 223] on button "Add product" at bounding box center [627, 222] width 41 height 11
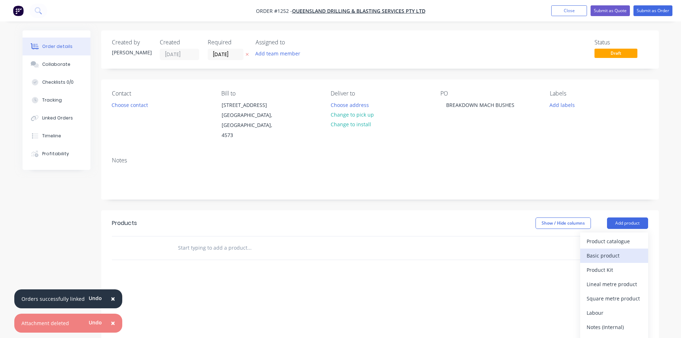
click at [609, 255] on div "Basic product" at bounding box center [614, 255] width 55 height 10
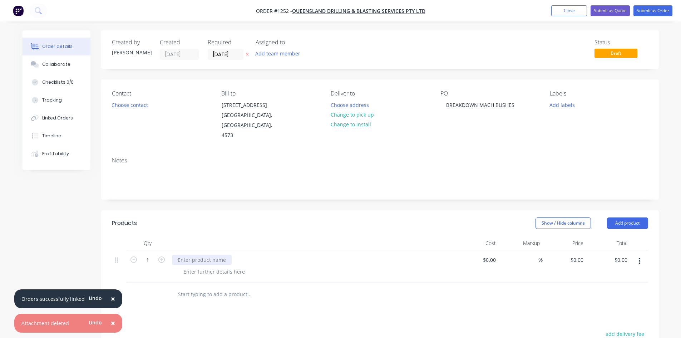
click at [216, 261] on div at bounding box center [202, 260] width 60 height 10
click at [665, 9] on button "Submit as Order" at bounding box center [653, 10] width 39 height 11
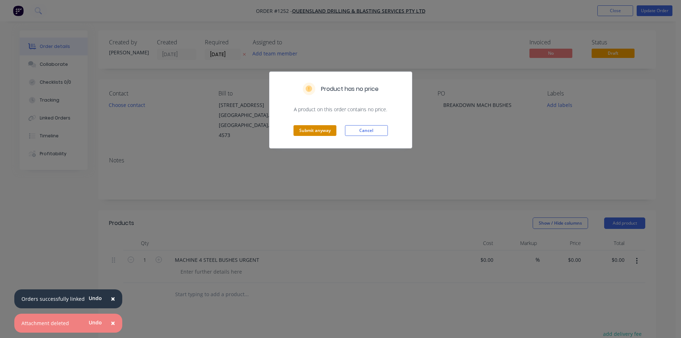
click at [309, 133] on button "Submit anyway" at bounding box center [315, 130] width 43 height 11
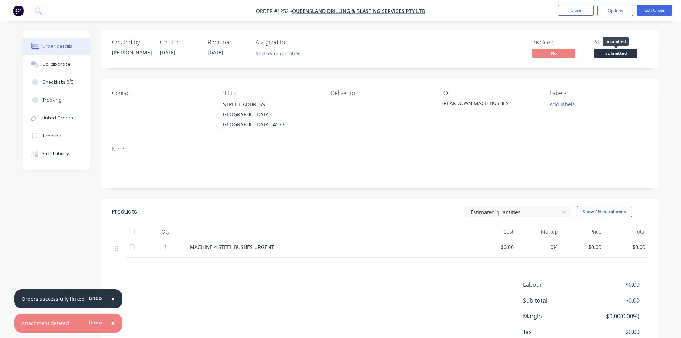
click at [617, 54] on span "Submitted" at bounding box center [616, 53] width 43 height 9
click at [620, 12] on button "Options" at bounding box center [615, 10] width 36 height 11
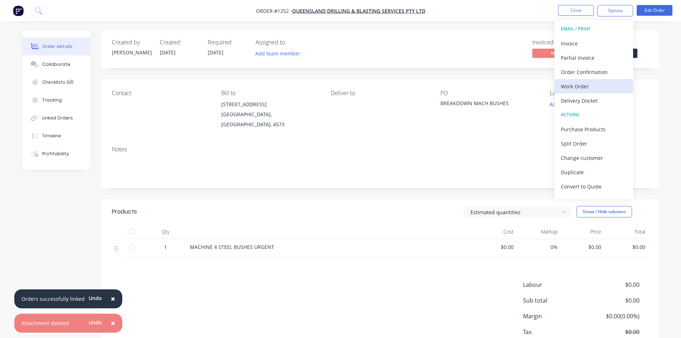
click at [590, 84] on div "Work Order" at bounding box center [594, 86] width 66 height 10
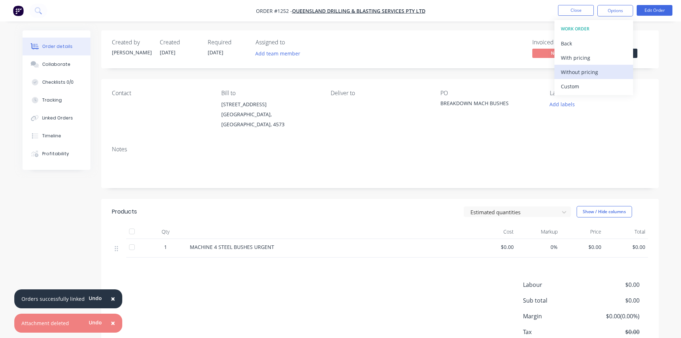
click at [591, 73] on div "Without pricing" at bounding box center [594, 72] width 66 height 10
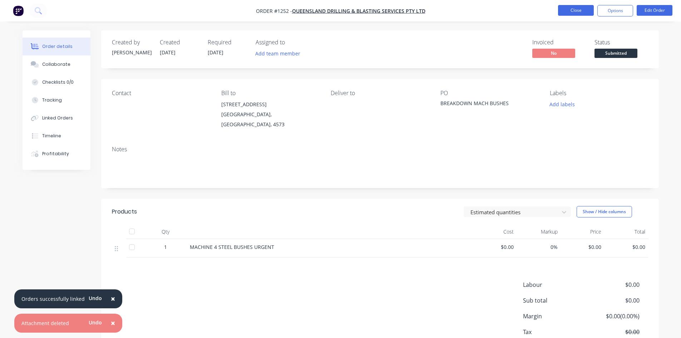
click at [572, 6] on button "Close" at bounding box center [576, 10] width 36 height 11
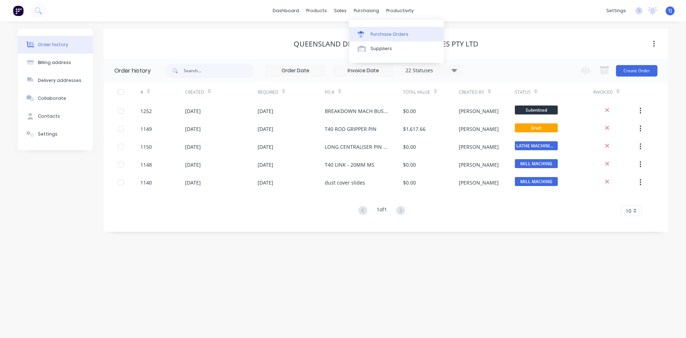
click at [381, 34] on div "Purchase Orders" at bounding box center [390, 34] width 38 height 6
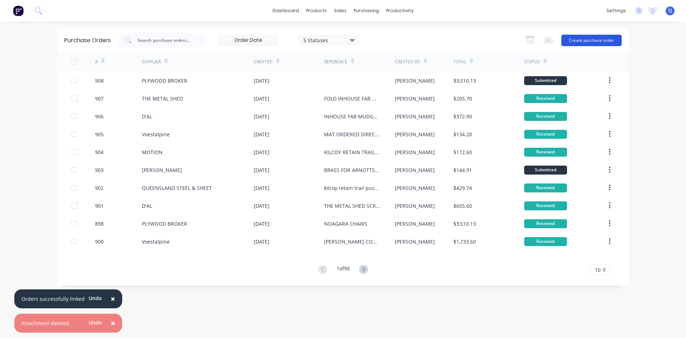
click at [600, 40] on button "Create purchase order" at bounding box center [592, 40] width 60 height 11
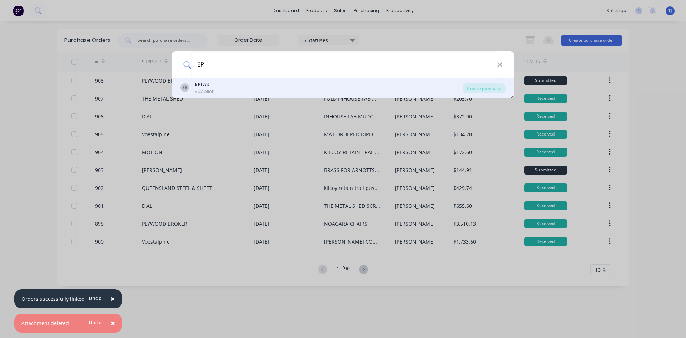
click at [257, 89] on div "EE EP LAS Supplier" at bounding box center [322, 88] width 282 height 14
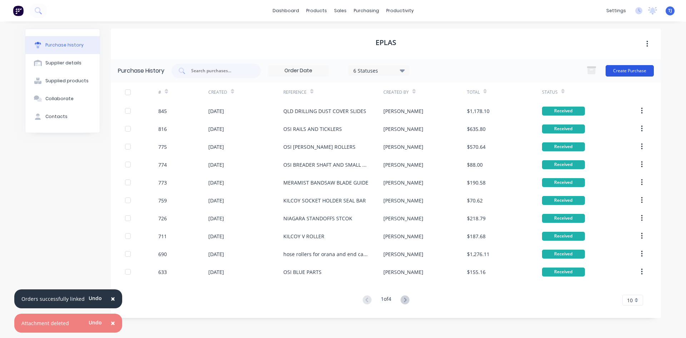
click at [638, 70] on button "Create Purchase" at bounding box center [630, 70] width 48 height 11
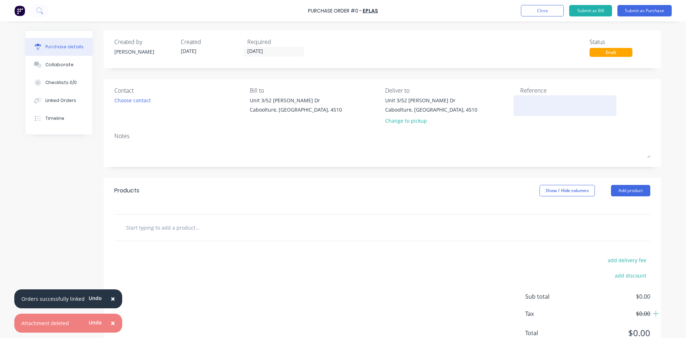
click at [521, 103] on textarea at bounding box center [565, 105] width 89 height 16
click at [620, 190] on button "Add product" at bounding box center [630, 190] width 39 height 11
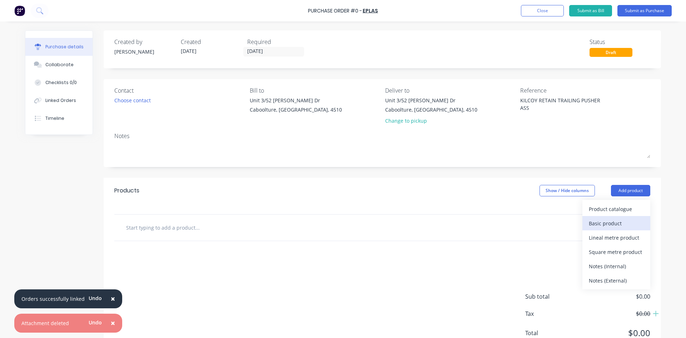
click at [614, 220] on div "Basic product" at bounding box center [616, 223] width 55 height 10
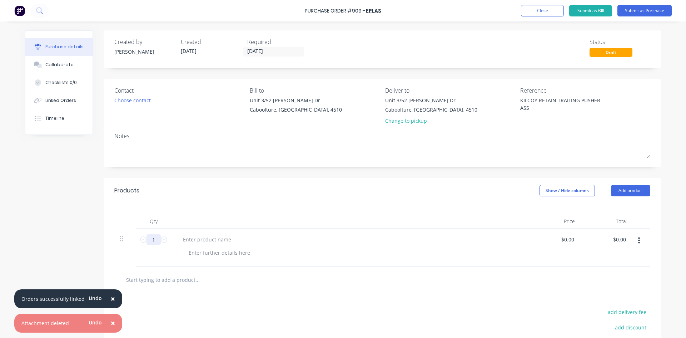
click at [152, 237] on input "1" at bounding box center [154, 239] width 14 height 11
click at [188, 243] on div at bounding box center [207, 239] width 60 height 10
click at [645, 14] on button "Submit as Purchase" at bounding box center [645, 10] width 54 height 11
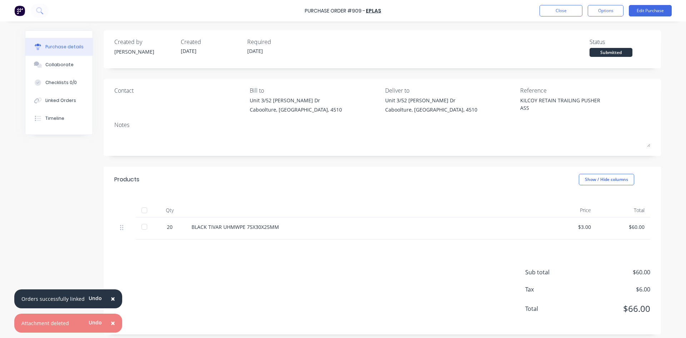
click at [142, 211] on div at bounding box center [144, 210] width 14 height 14
click at [58, 103] on div "Linked Orders" at bounding box center [60, 100] width 31 height 6
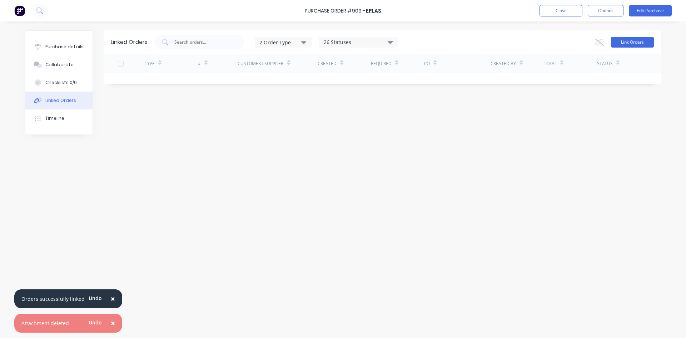
click at [641, 43] on button "Link Orders" at bounding box center [632, 42] width 43 height 11
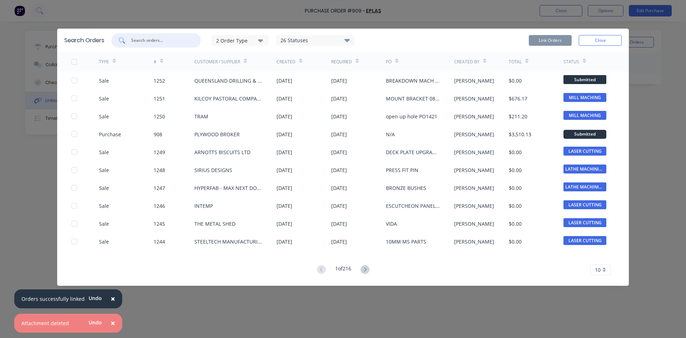
click at [151, 38] on input "text" at bounding box center [160, 40] width 59 height 7
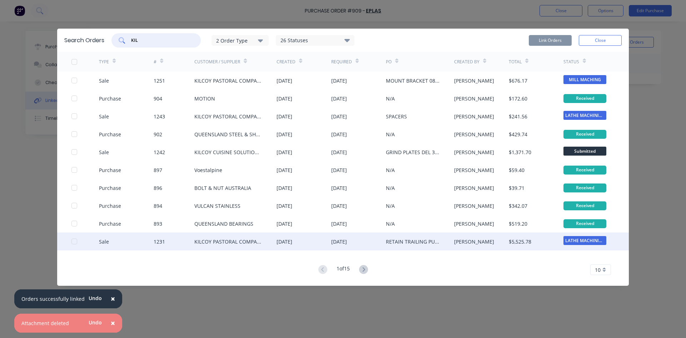
click at [75, 241] on div at bounding box center [74, 241] width 14 height 14
click at [550, 40] on button "Link Orders" at bounding box center [550, 40] width 43 height 11
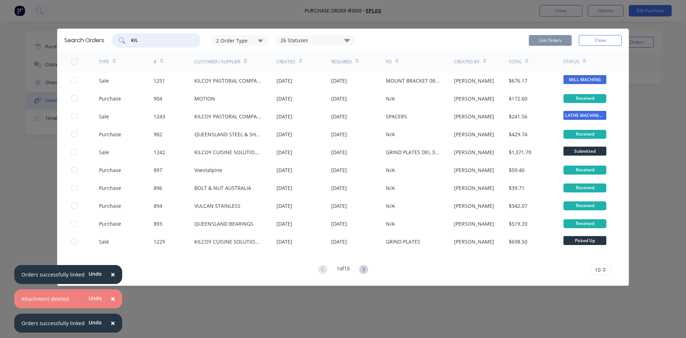
click at [157, 38] on input "KIL" at bounding box center [160, 40] width 59 height 7
click at [608, 40] on button "Close" at bounding box center [600, 40] width 43 height 11
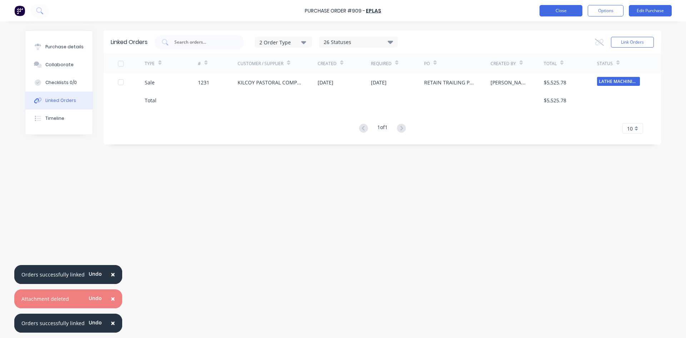
click at [560, 9] on button "Close" at bounding box center [561, 10] width 43 height 11
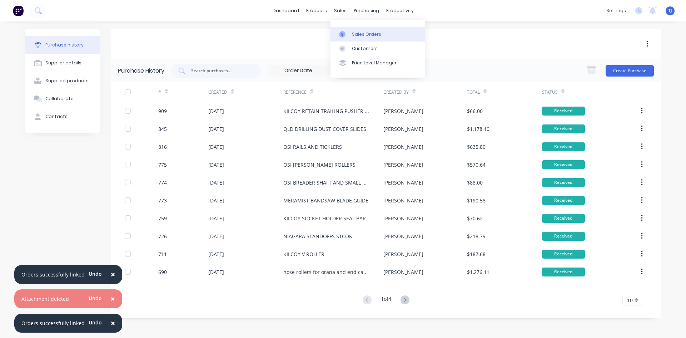
click at [364, 38] on link "Sales Orders" at bounding box center [378, 34] width 95 height 14
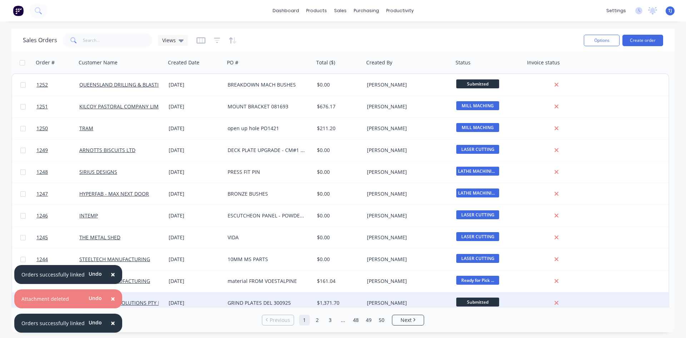
click at [254, 302] on div "GRIND PLATES DEL 300925" at bounding box center [267, 302] width 79 height 7
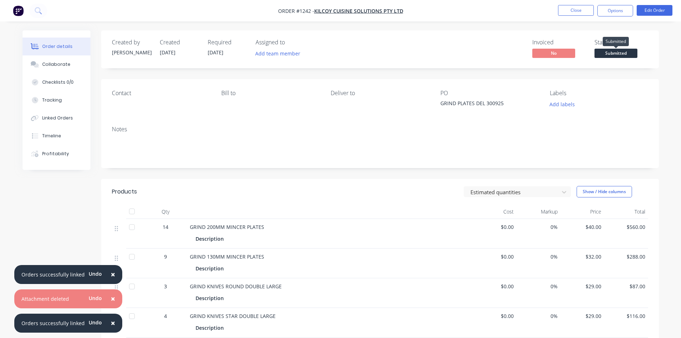
click at [616, 54] on span "Submitted" at bounding box center [616, 53] width 43 height 9
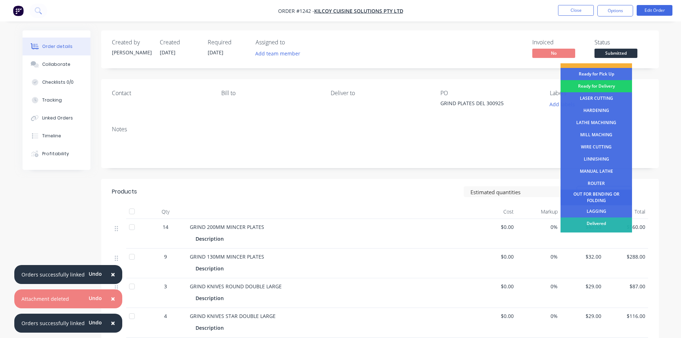
scroll to position [29, 0]
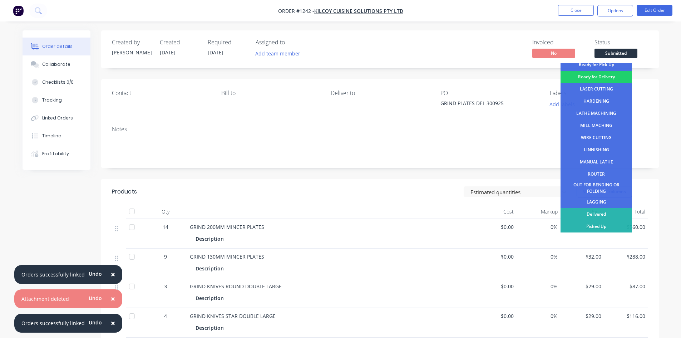
click at [602, 214] on div "Delivered" at bounding box center [597, 214] width 72 height 12
